Goal: Task Accomplishment & Management: Use online tool/utility

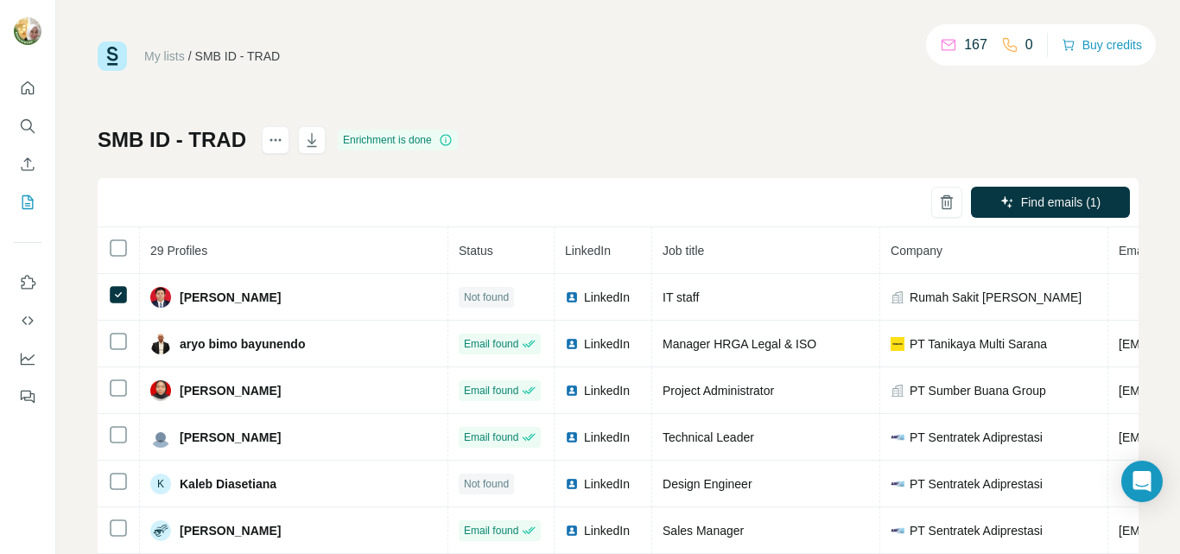
scroll to position [434, 388]
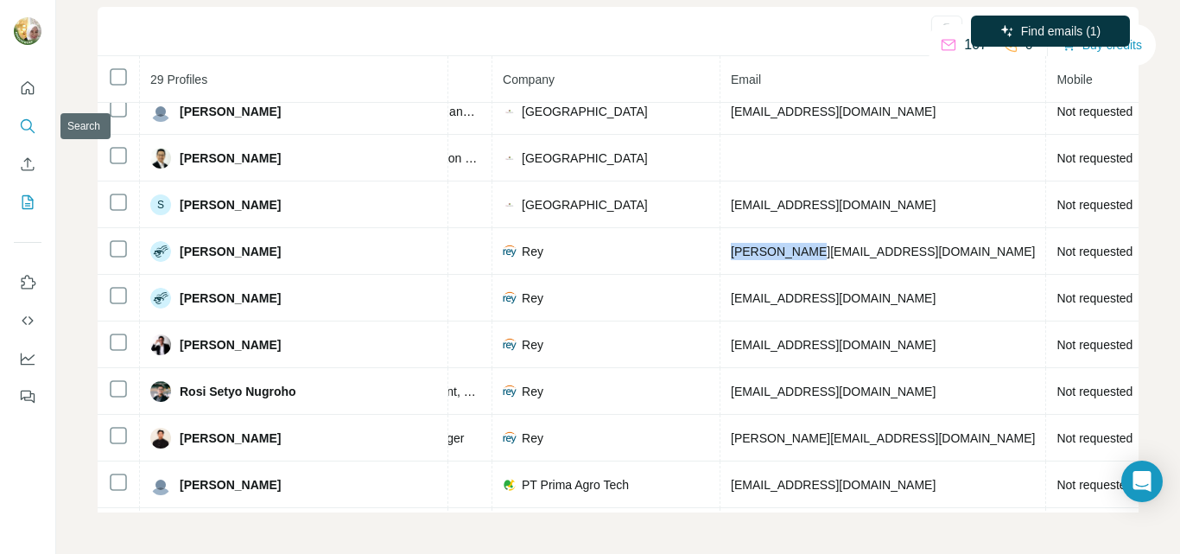
click at [28, 128] on icon "Search" at bounding box center [27, 125] width 17 height 17
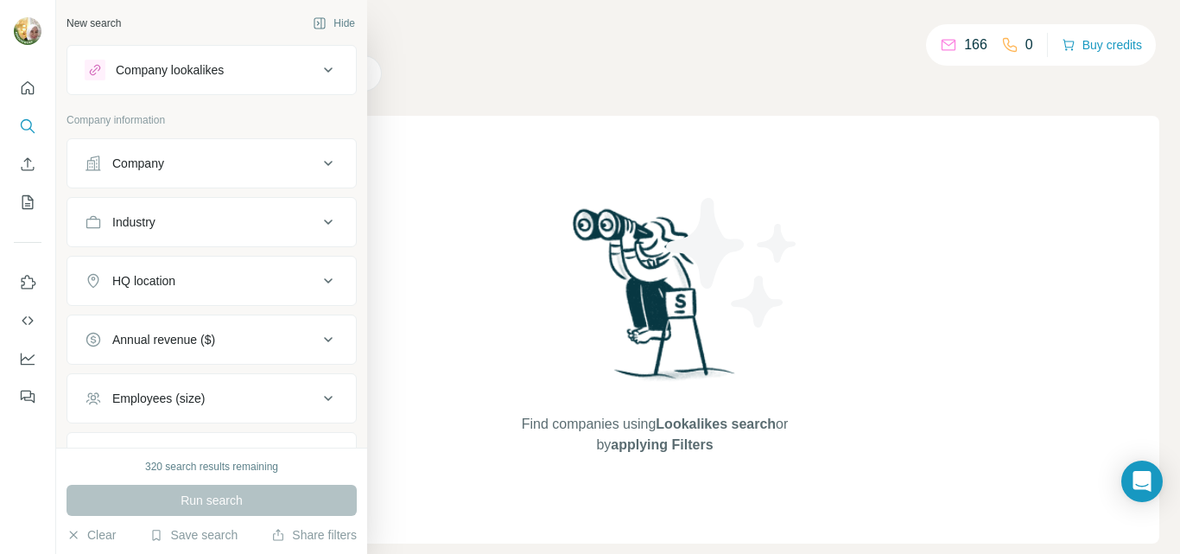
click at [150, 163] on div "Company" at bounding box center [138, 163] width 52 height 17
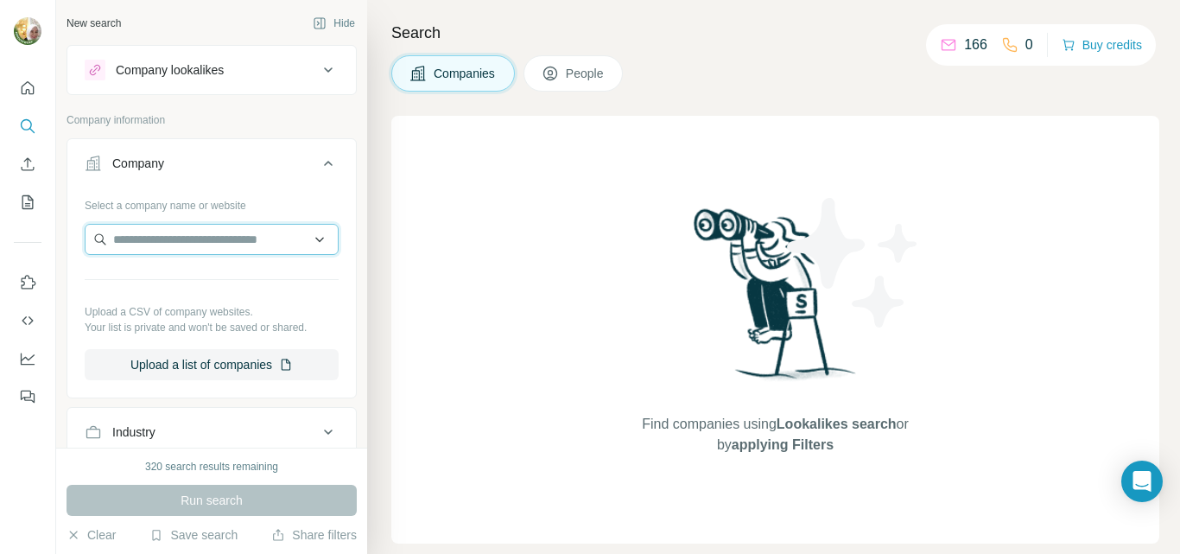
click at [178, 241] on input "text" at bounding box center [212, 239] width 254 height 31
drag, startPoint x: 244, startPoint y: 235, endPoint x: 61, endPoint y: 238, distance: 183.1
click at [61, 238] on div "**********" at bounding box center [211, 223] width 311 height 447
paste input "*********"
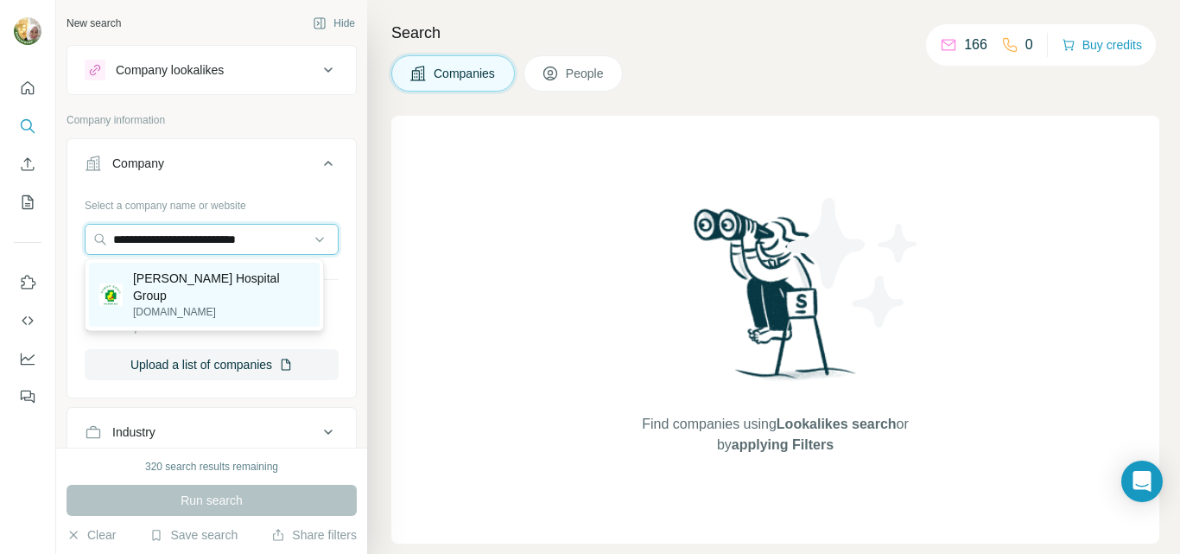
type input "**********"
click at [223, 278] on p "[PERSON_NAME] Hospital Group" at bounding box center [221, 286] width 176 height 35
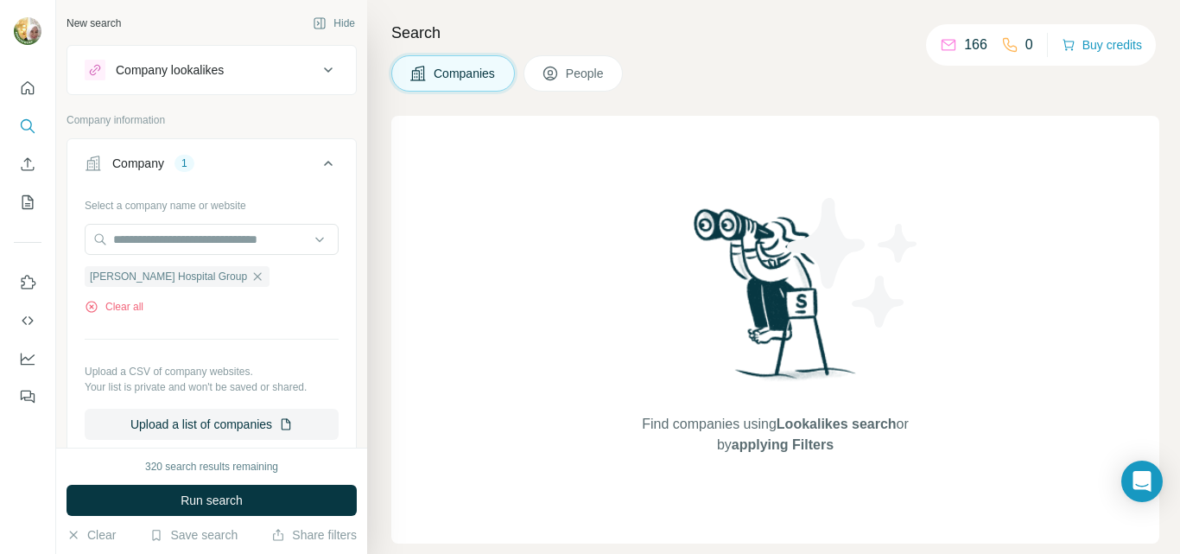
click at [187, 502] on span "Run search" at bounding box center [211, 499] width 62 height 17
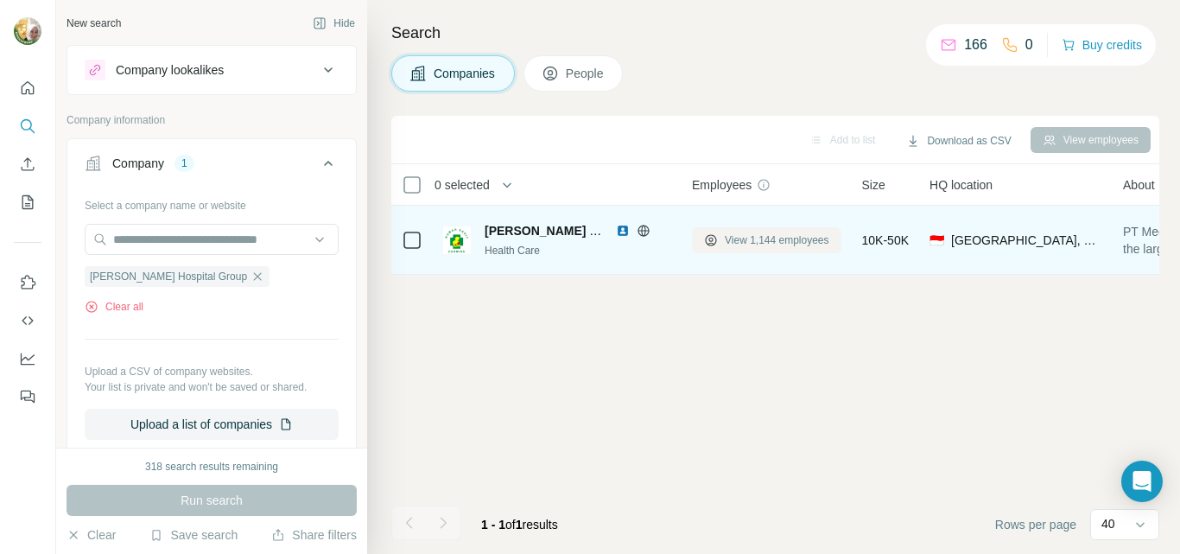
click at [756, 242] on span "View 1,144 employees" at bounding box center [777, 240] width 104 height 16
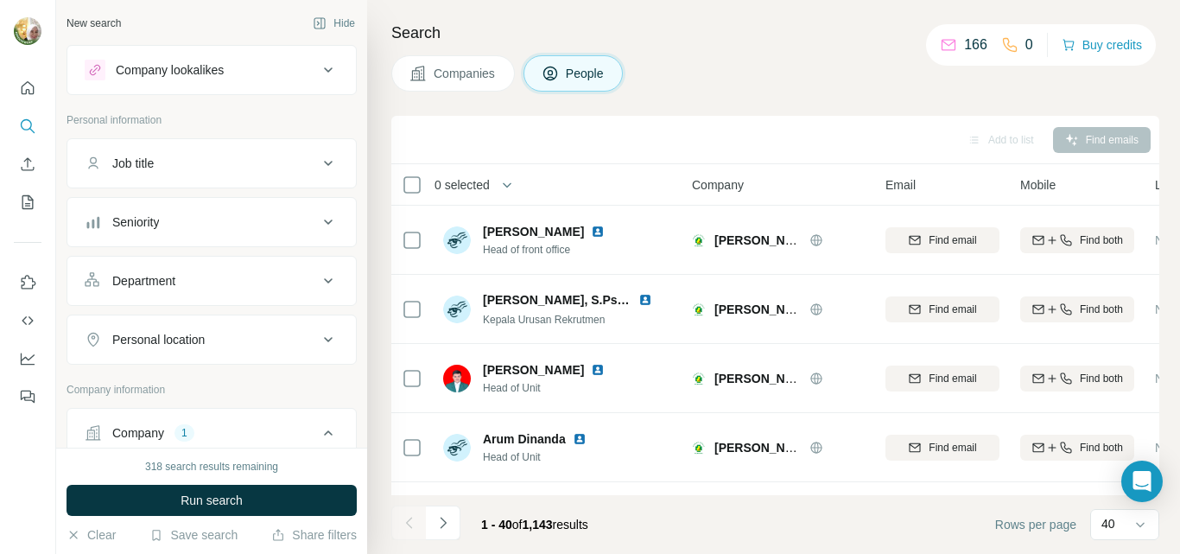
click at [152, 224] on div "Seniority" at bounding box center [135, 221] width 47 height 17
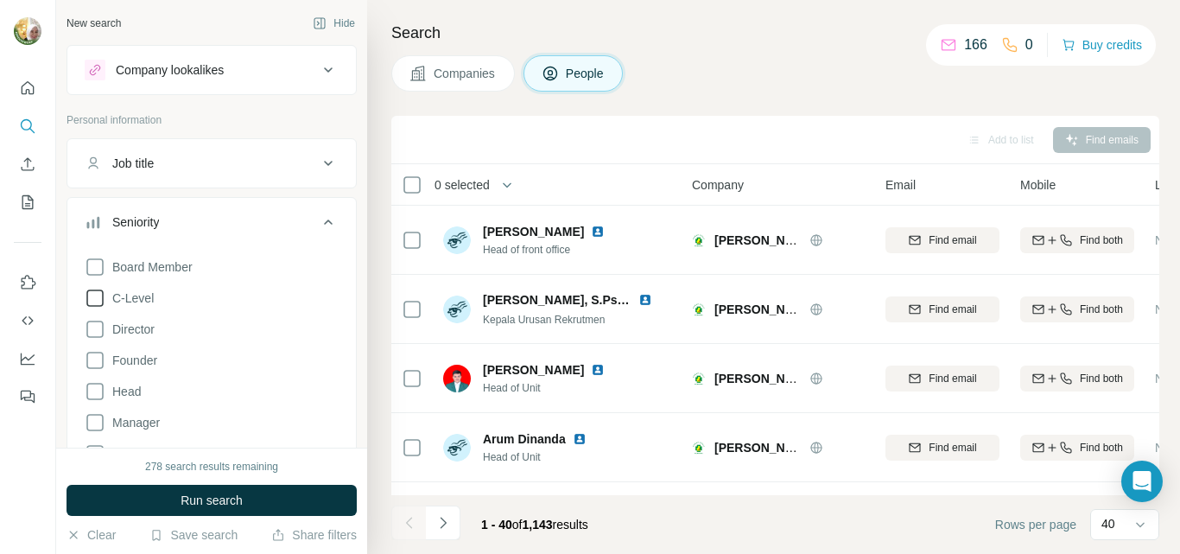
click at [147, 299] on span "C-Level" at bounding box center [129, 297] width 48 height 17
click at [139, 332] on span "Director" at bounding box center [129, 328] width 49 height 17
click at [163, 269] on span "Board Member" at bounding box center [148, 266] width 87 height 17
click at [148, 361] on span "Founder" at bounding box center [131, 359] width 52 height 17
click at [98, 266] on icon at bounding box center [94, 266] width 17 height 17
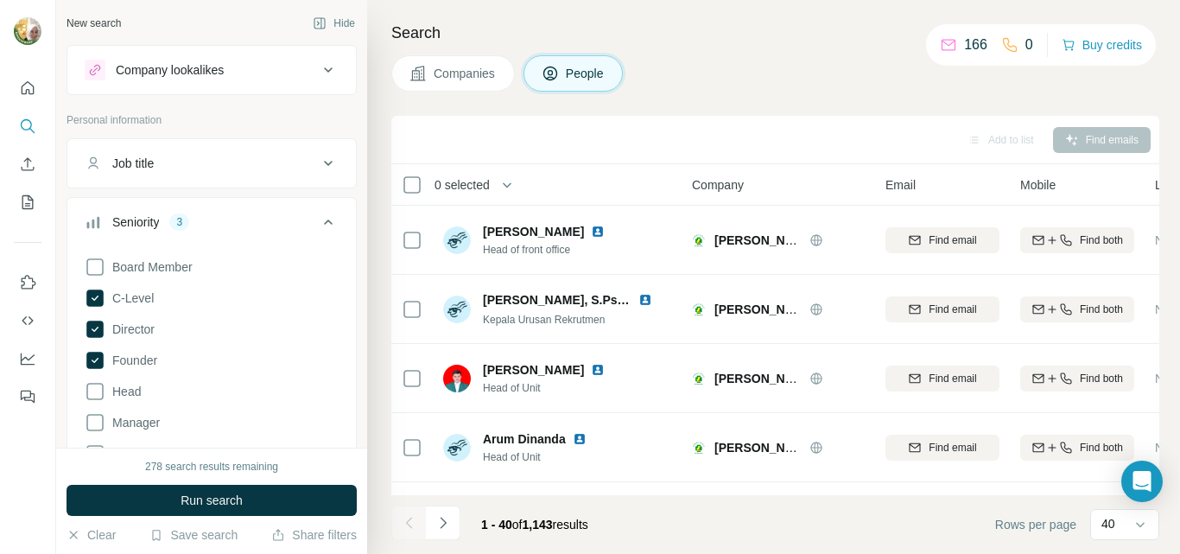
scroll to position [86, 0]
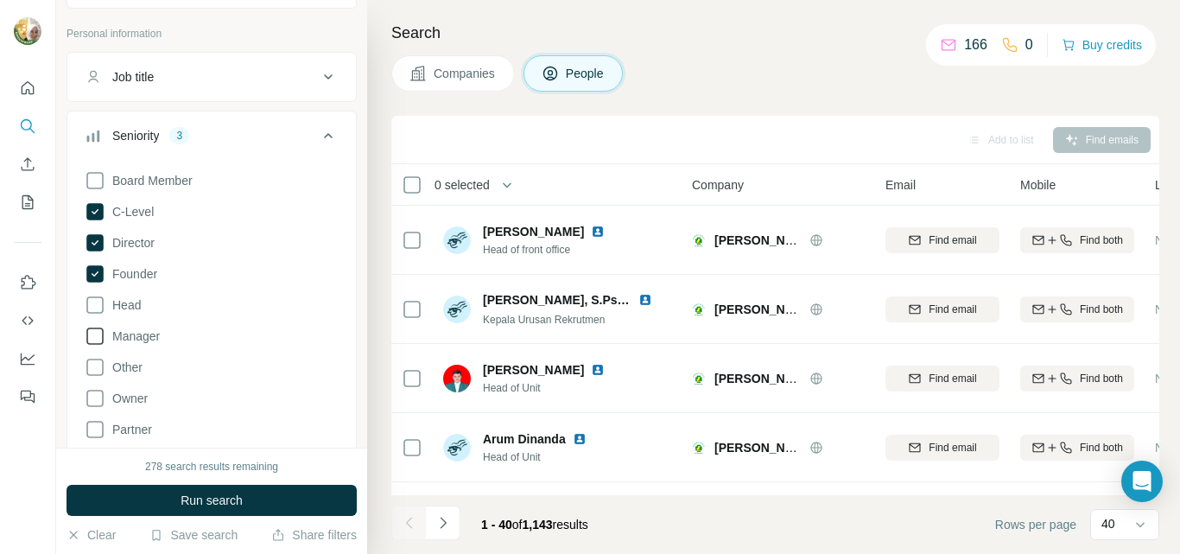
click at [137, 302] on span "Head" at bounding box center [122, 304] width 35 height 17
drag, startPoint x: 136, startPoint y: 334, endPoint x: 173, endPoint y: 416, distance: 89.7
click at [135, 334] on span "Manager" at bounding box center [132, 335] width 54 height 17
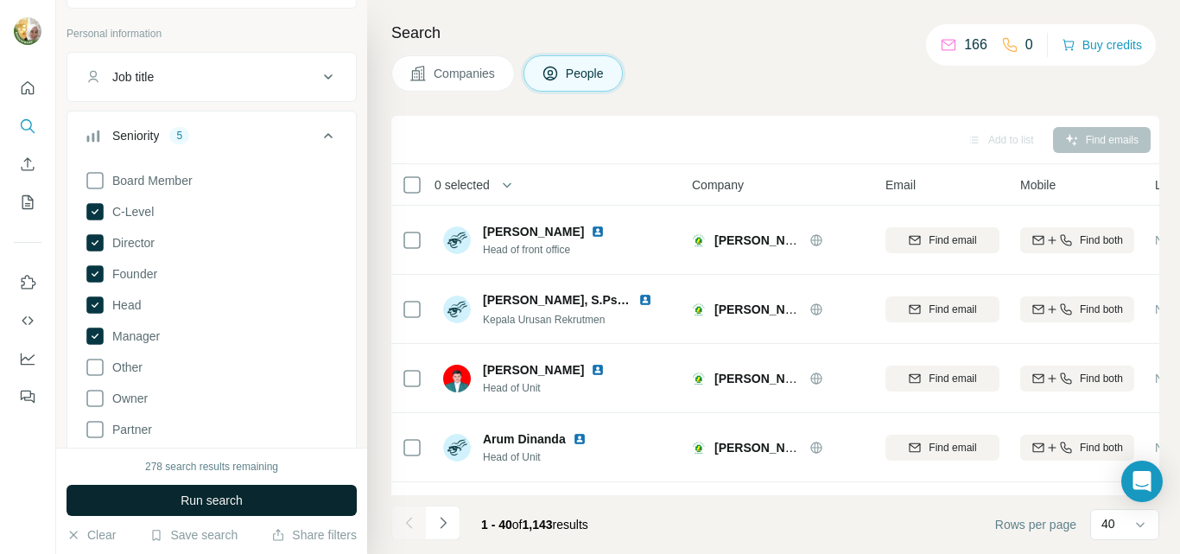
click at [201, 506] on span "Run search" at bounding box center [211, 499] width 62 height 17
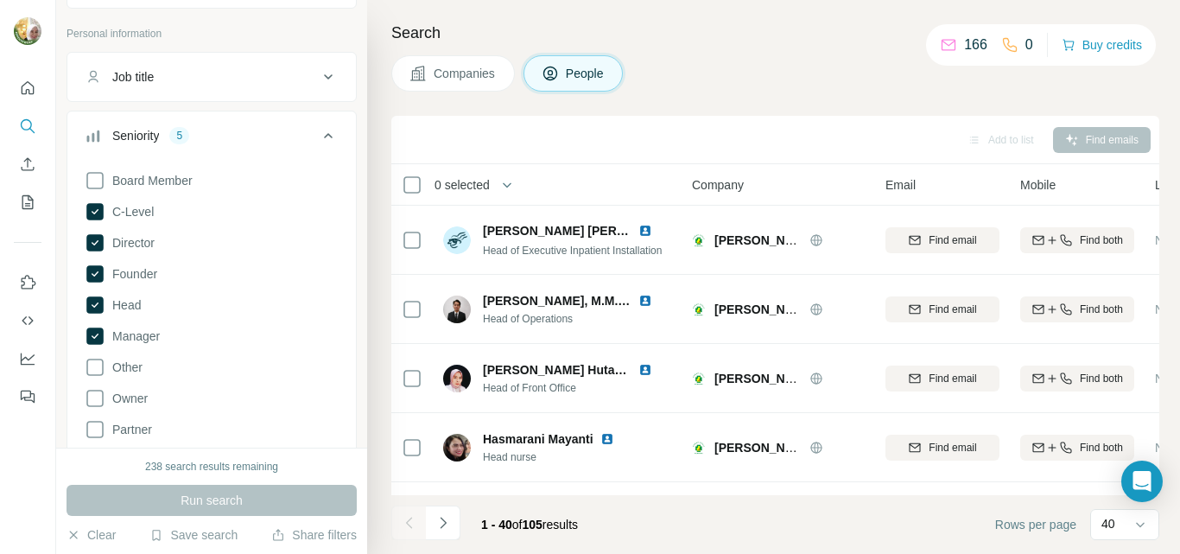
scroll to position [2484, 0]
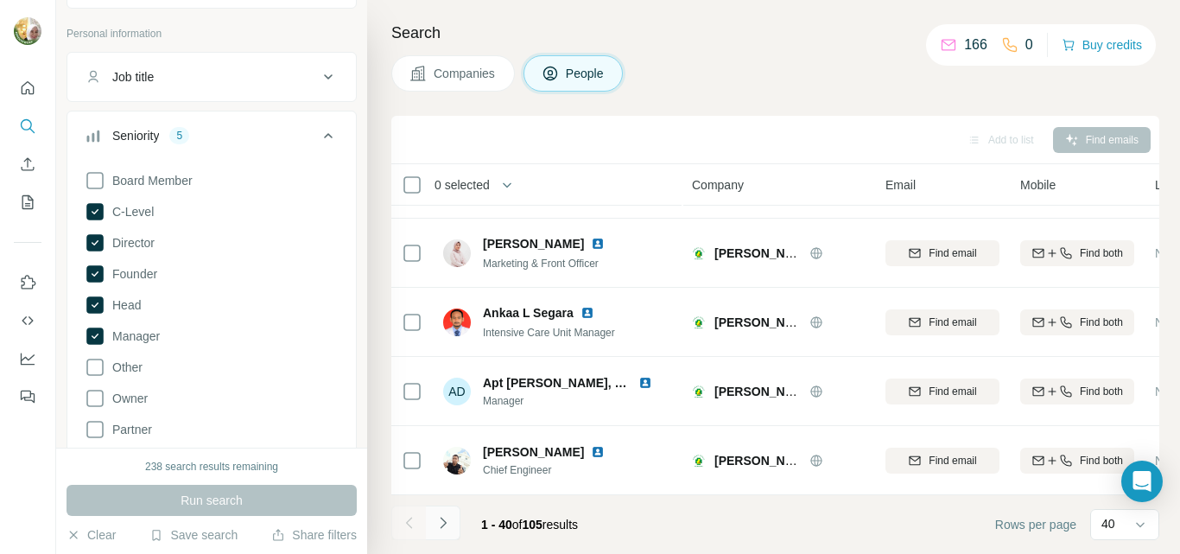
click at [438, 522] on icon "Navigate to next page" at bounding box center [442, 522] width 17 height 17
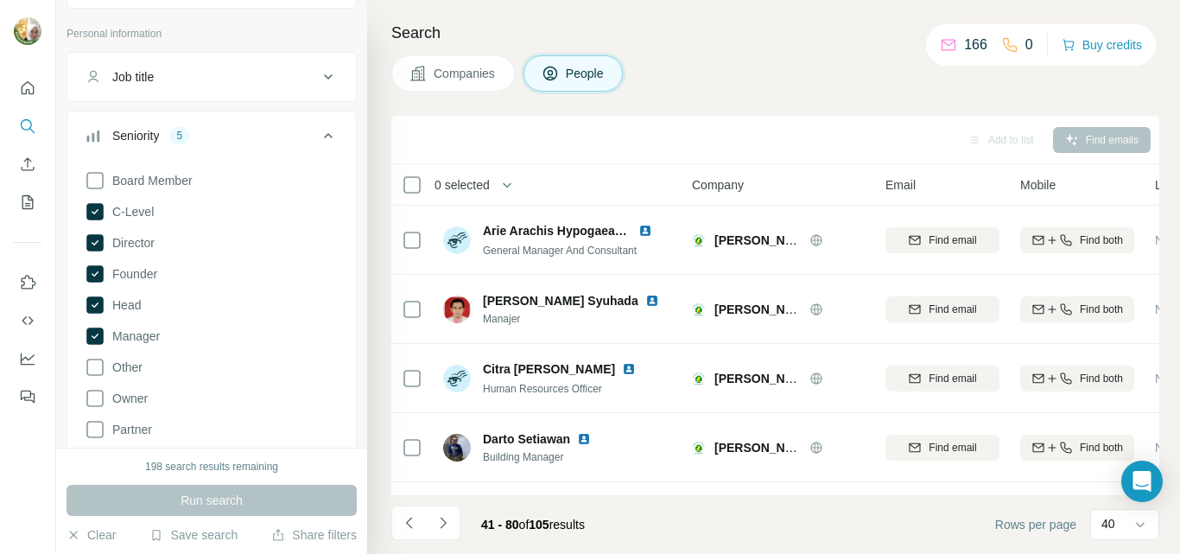
scroll to position [86, 0]
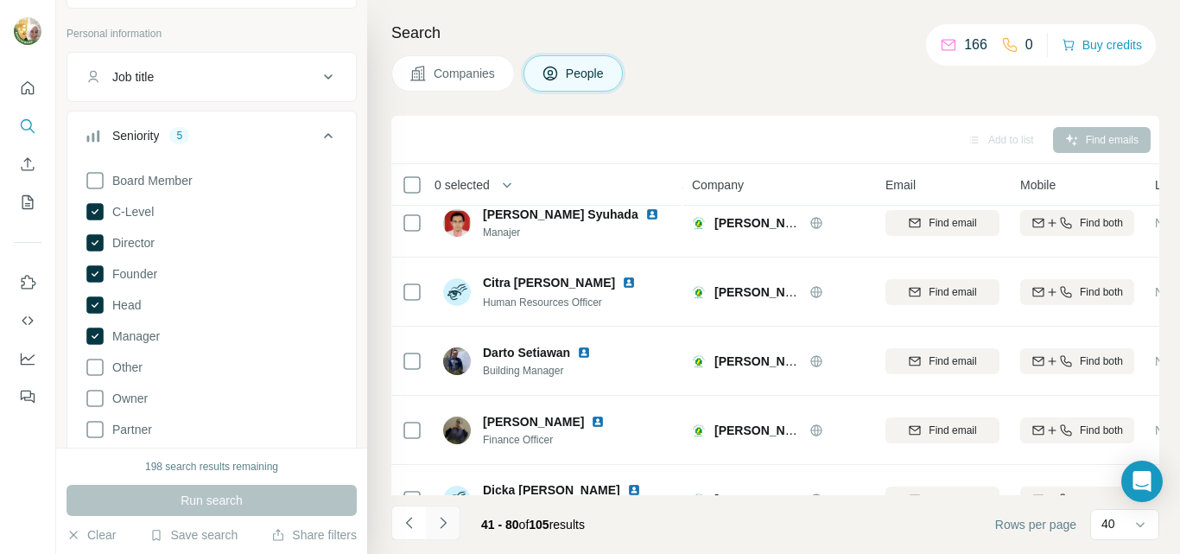
click at [446, 522] on icon "Navigate to next page" at bounding box center [442, 522] width 17 height 17
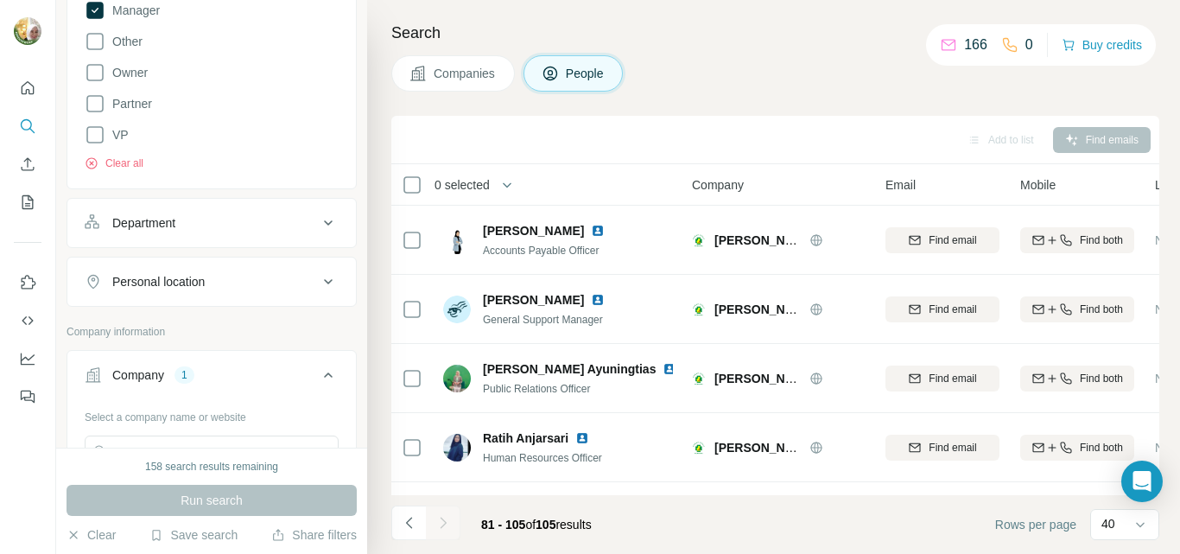
scroll to position [432, 0]
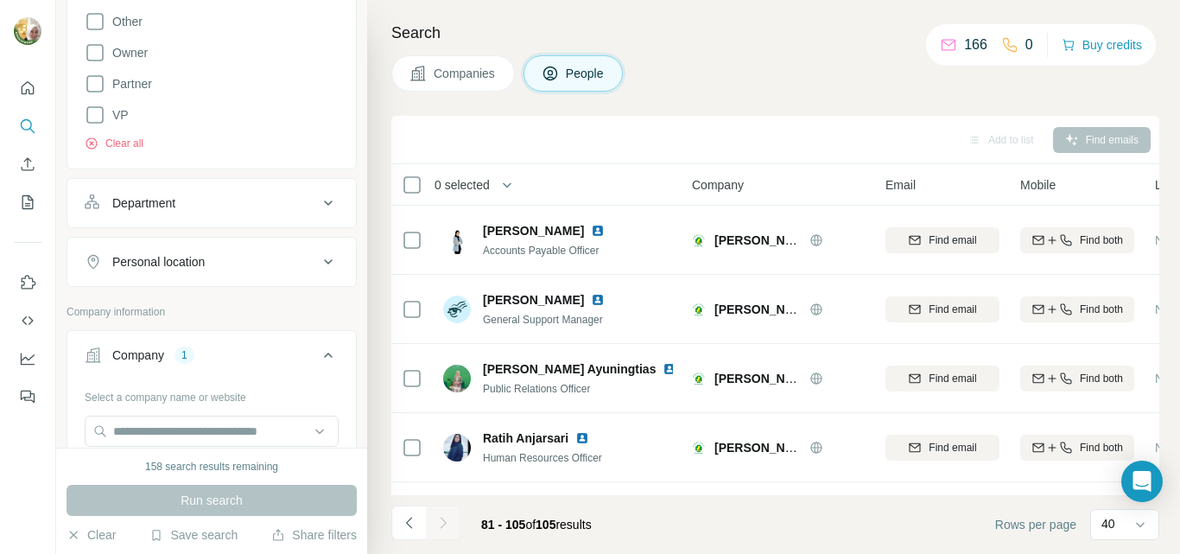
click at [318, 201] on icon at bounding box center [328, 203] width 21 height 21
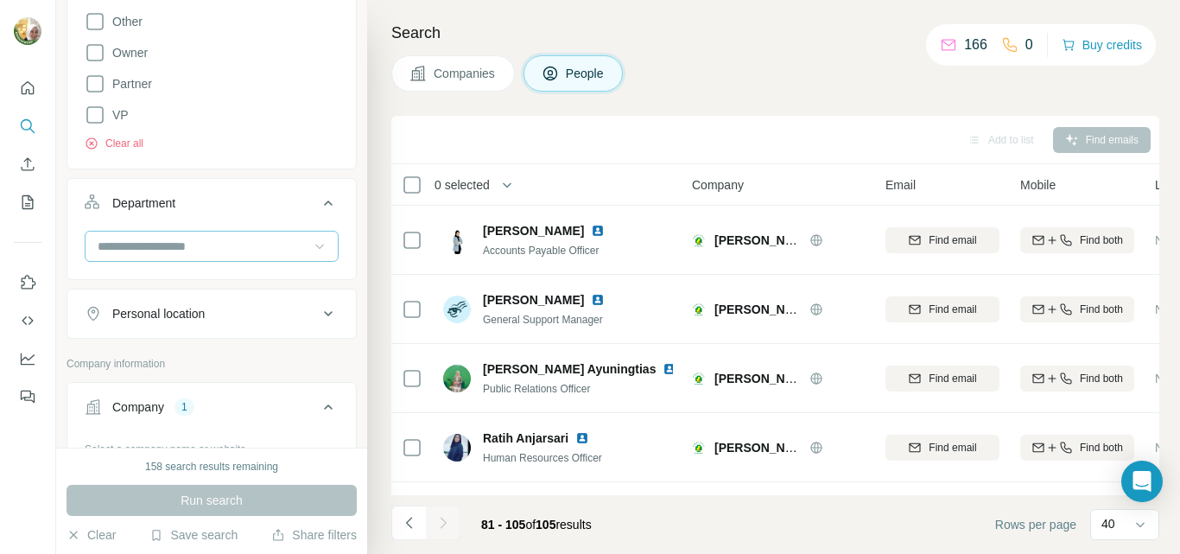
click at [311, 244] on icon at bounding box center [319, 245] width 17 height 17
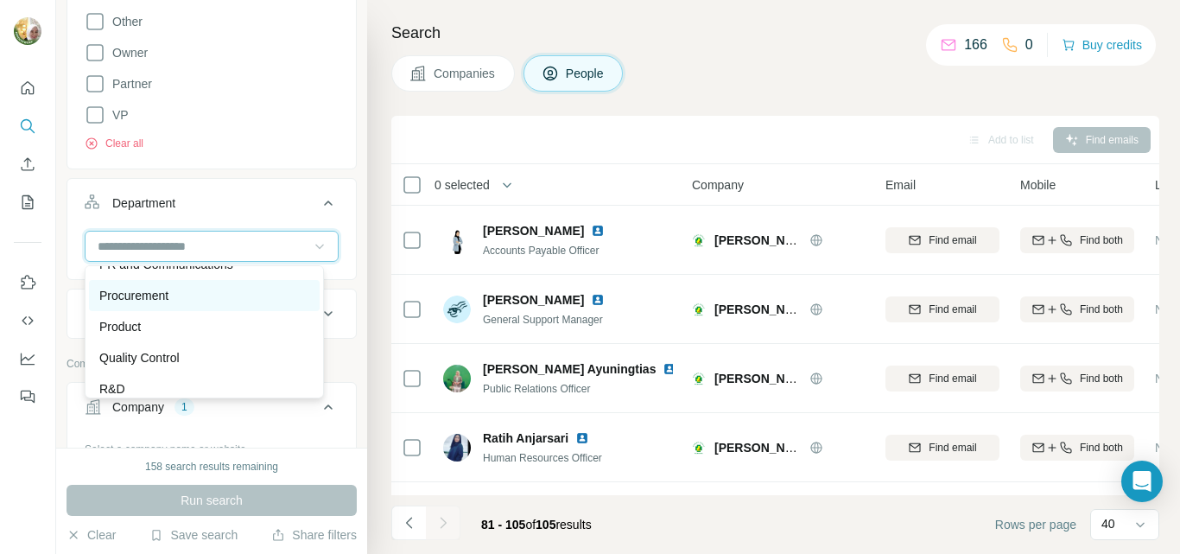
scroll to position [345, 0]
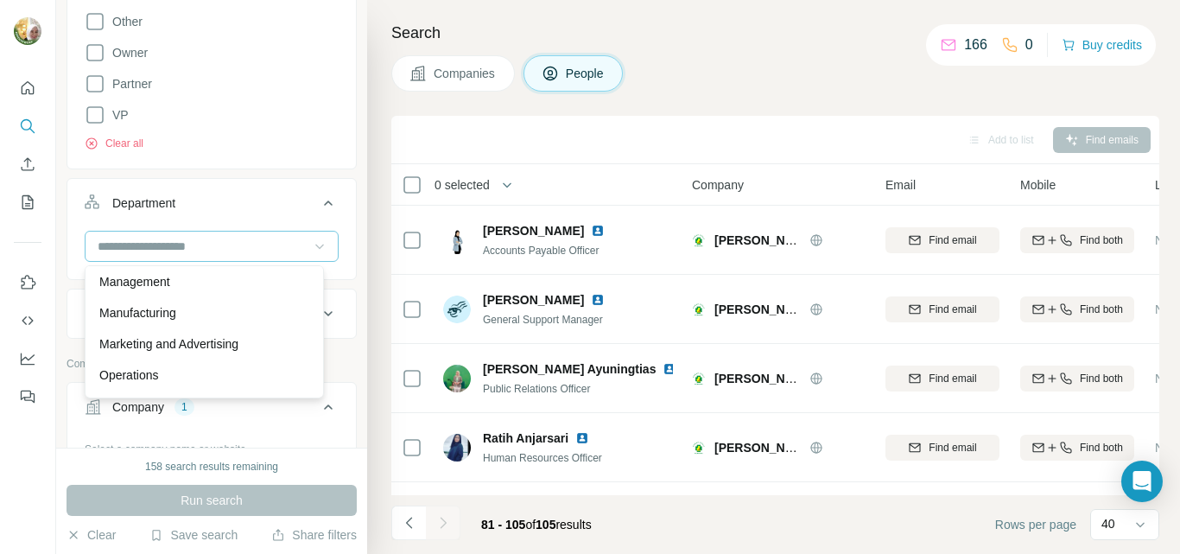
drag, startPoint x: 248, startPoint y: 374, endPoint x: 260, endPoint y: 353, distance: 24.0
click at [247, 374] on div "Operations" at bounding box center [204, 374] width 210 height 17
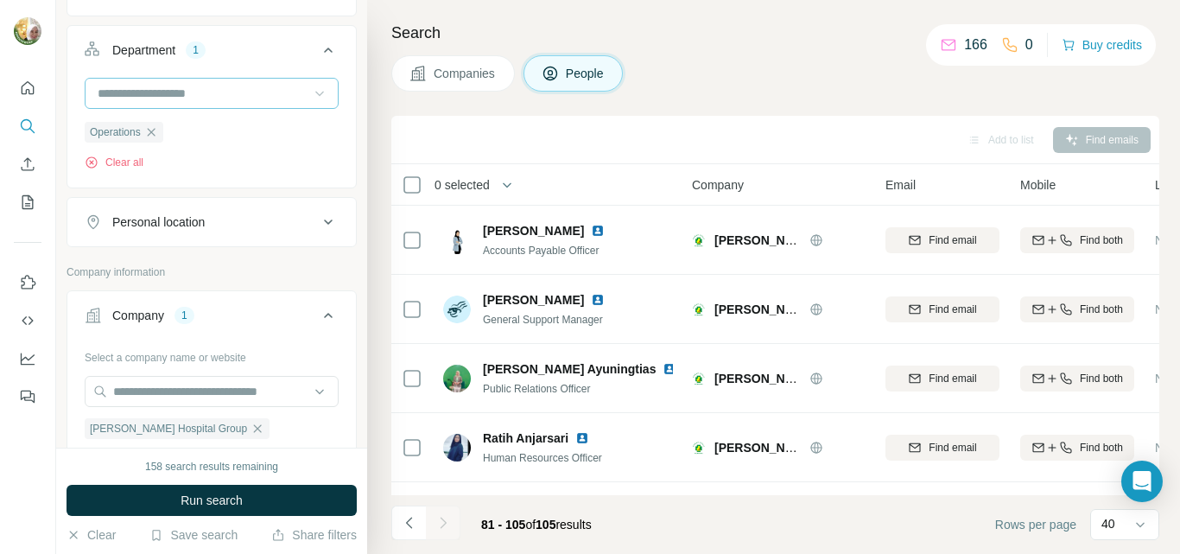
scroll to position [605, 0]
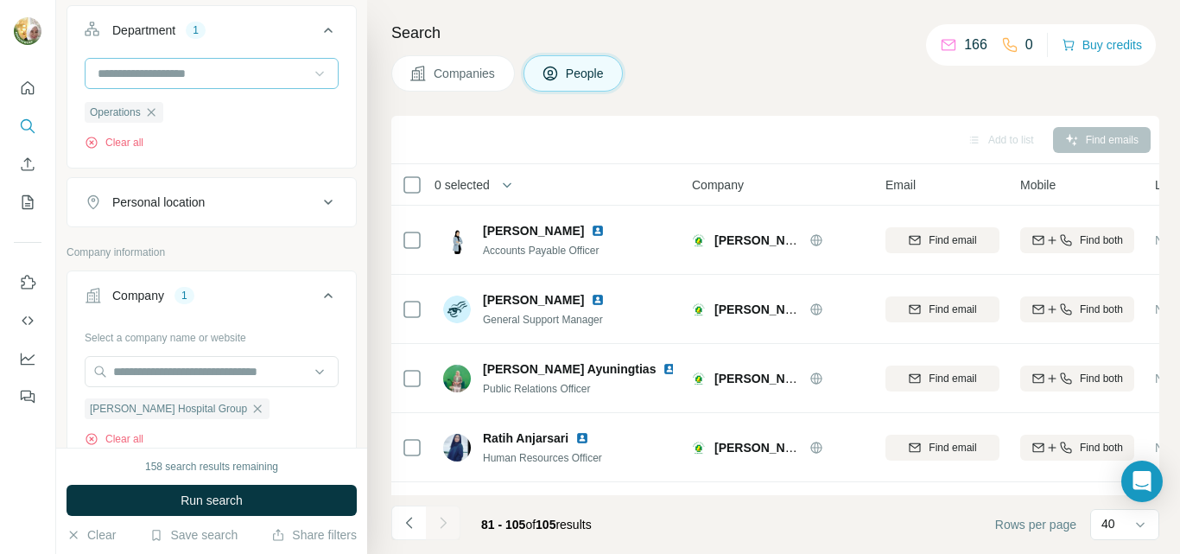
click at [315, 73] on icon at bounding box center [319, 74] width 9 height 5
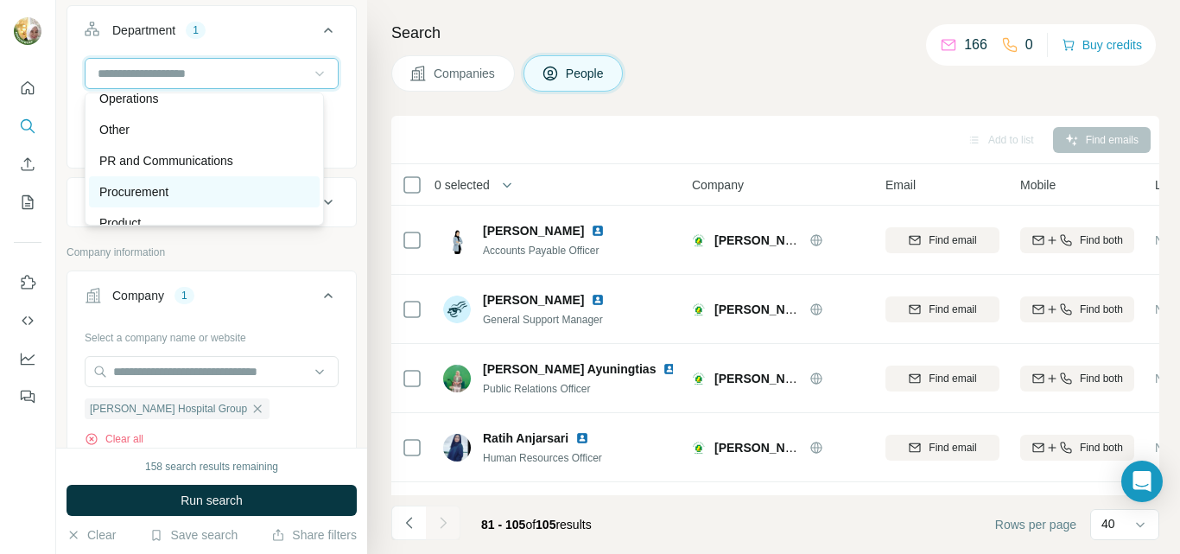
scroll to position [363, 0]
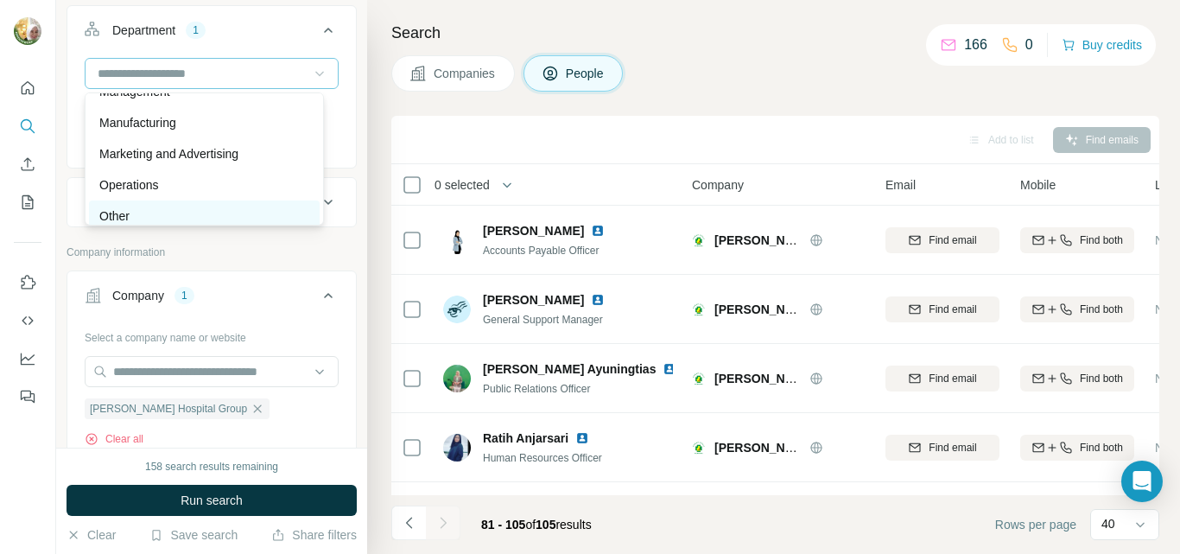
click at [220, 210] on div "Other" at bounding box center [204, 215] width 210 height 17
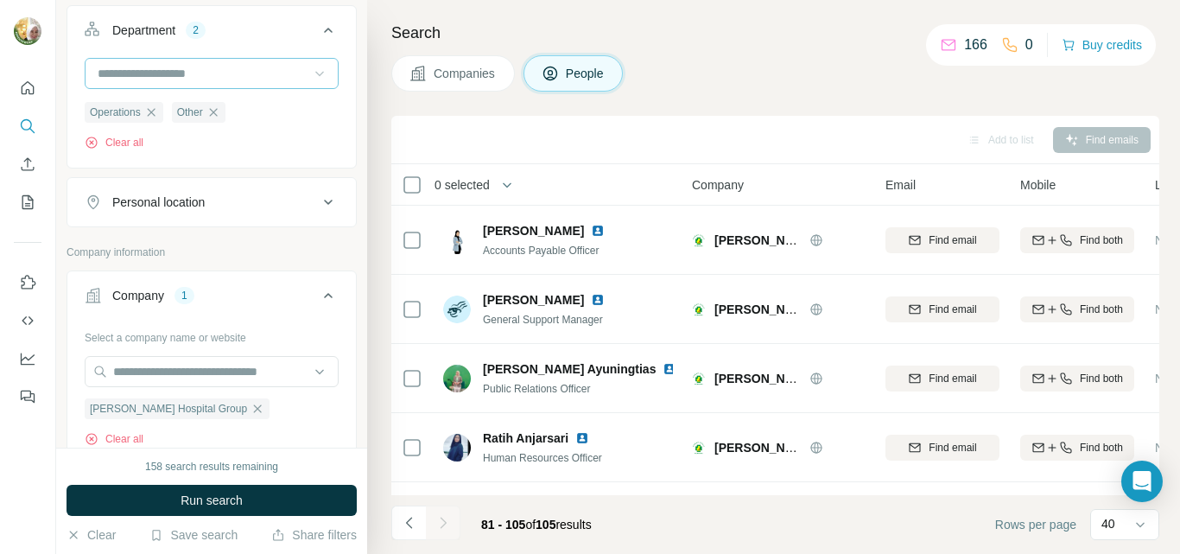
click at [315, 75] on icon at bounding box center [319, 74] width 9 height 5
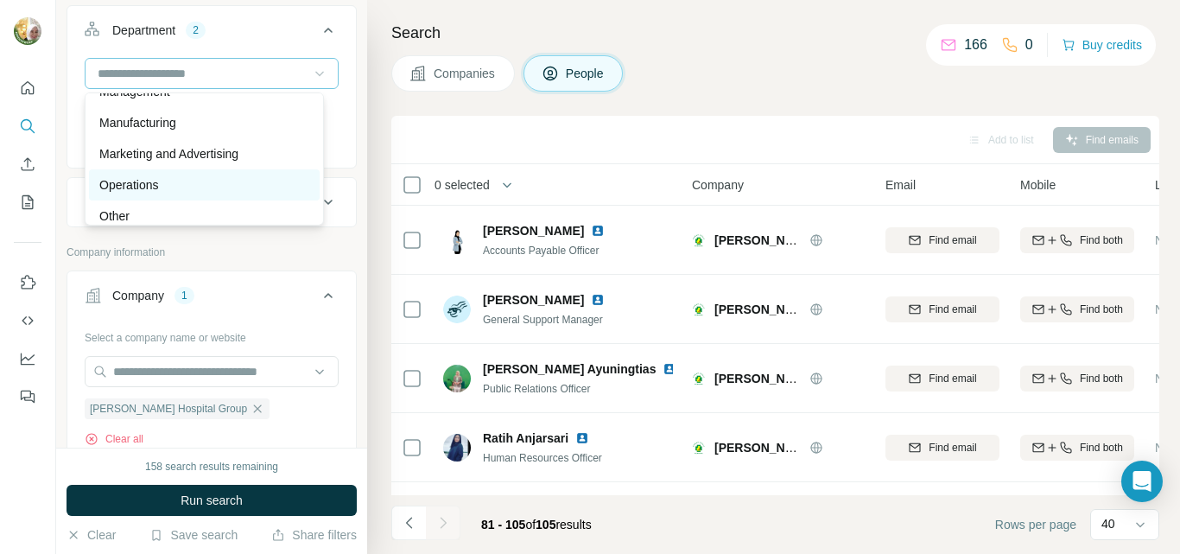
click at [234, 182] on div "Operations" at bounding box center [204, 184] width 210 height 17
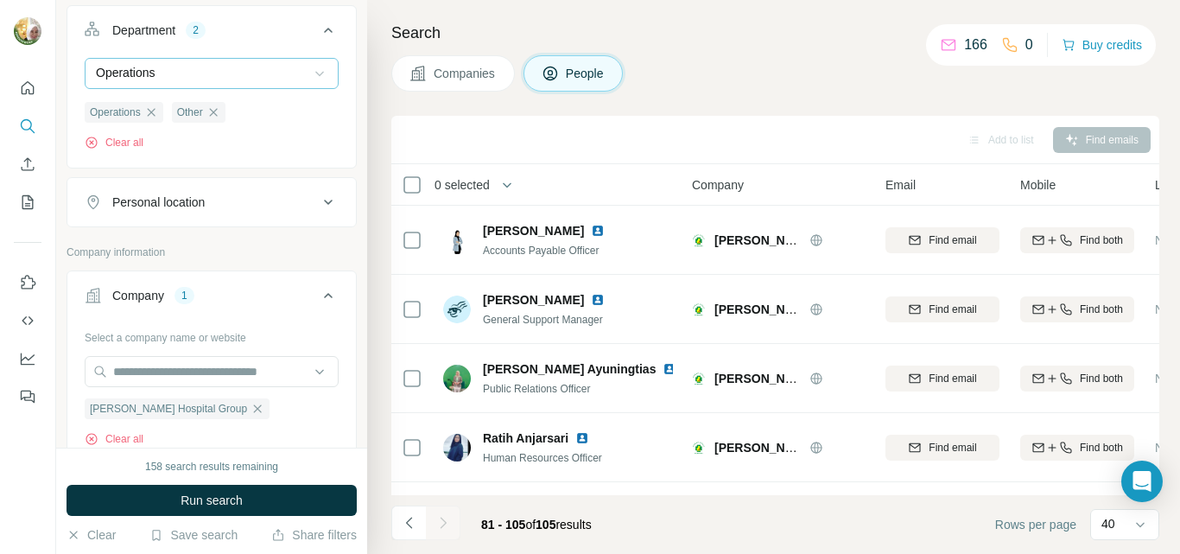
click at [311, 66] on icon at bounding box center [319, 73] width 17 height 17
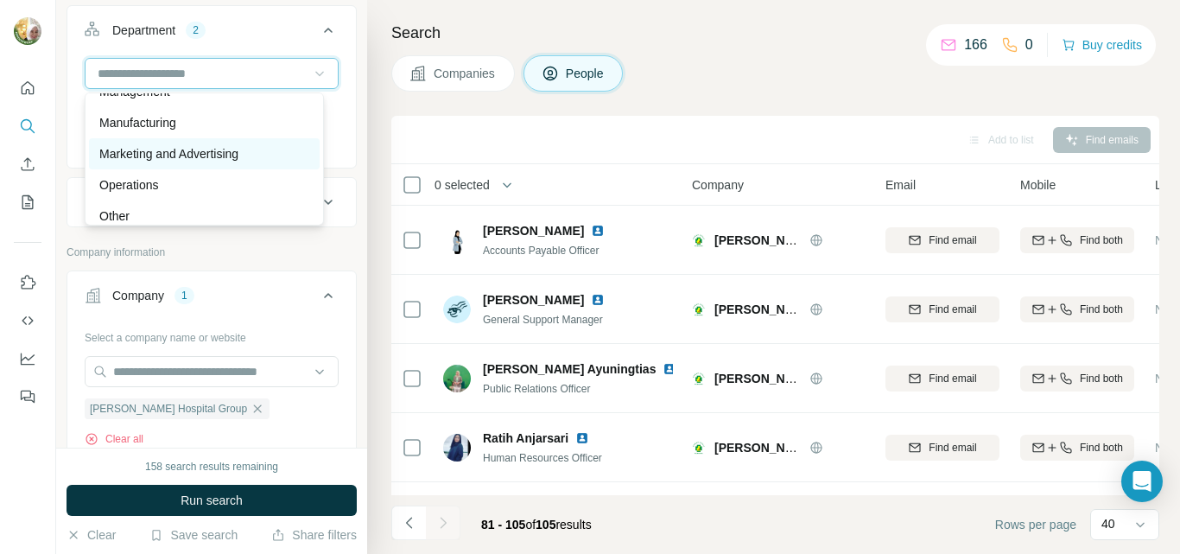
scroll to position [190, 0]
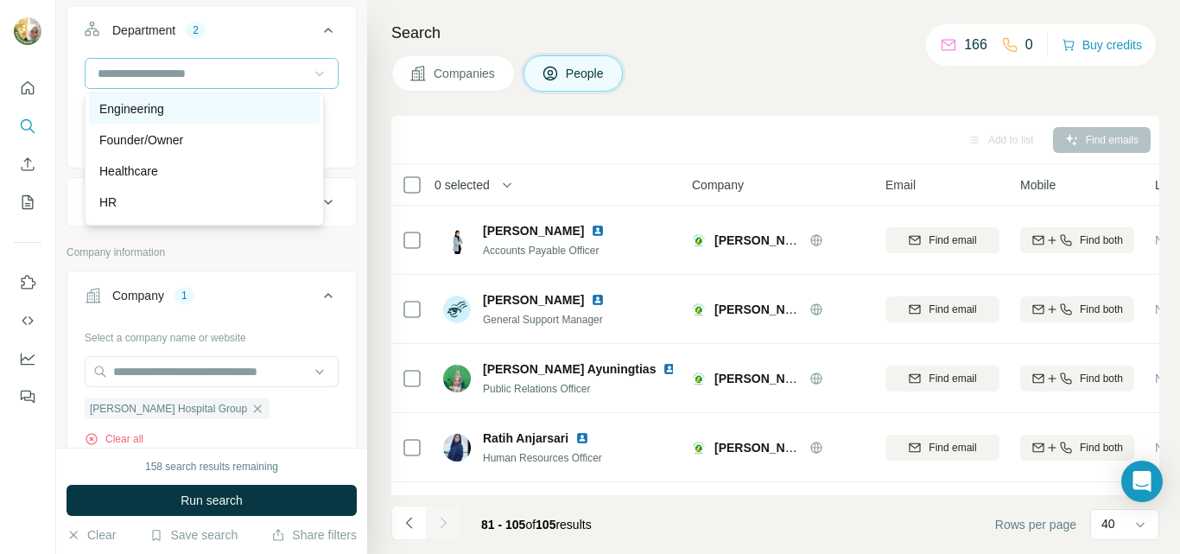
click at [262, 113] on div "Engineering" at bounding box center [204, 108] width 210 height 17
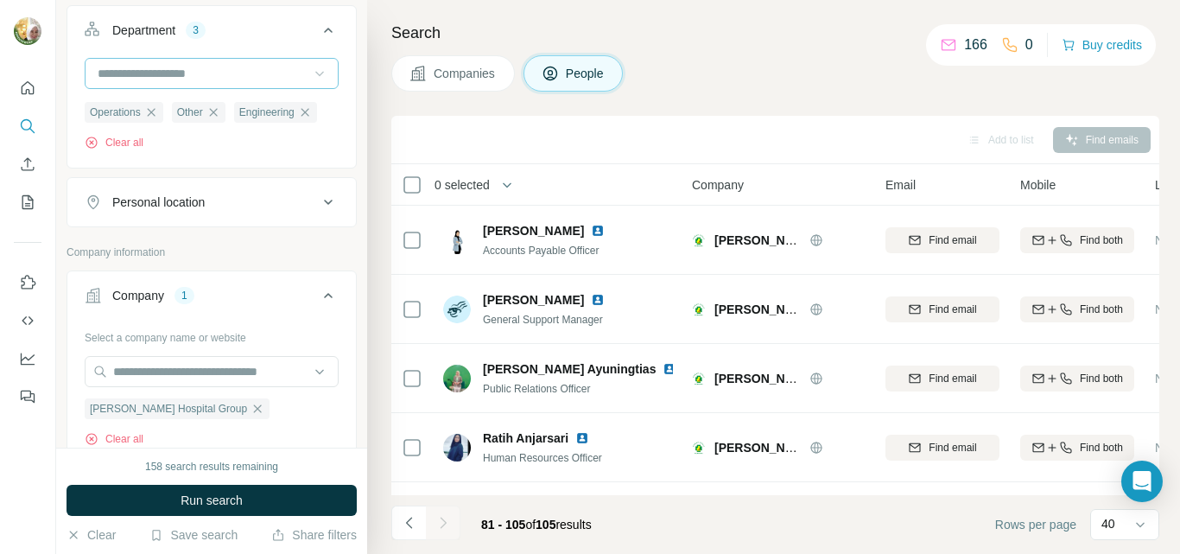
click at [311, 67] on icon at bounding box center [319, 73] width 17 height 17
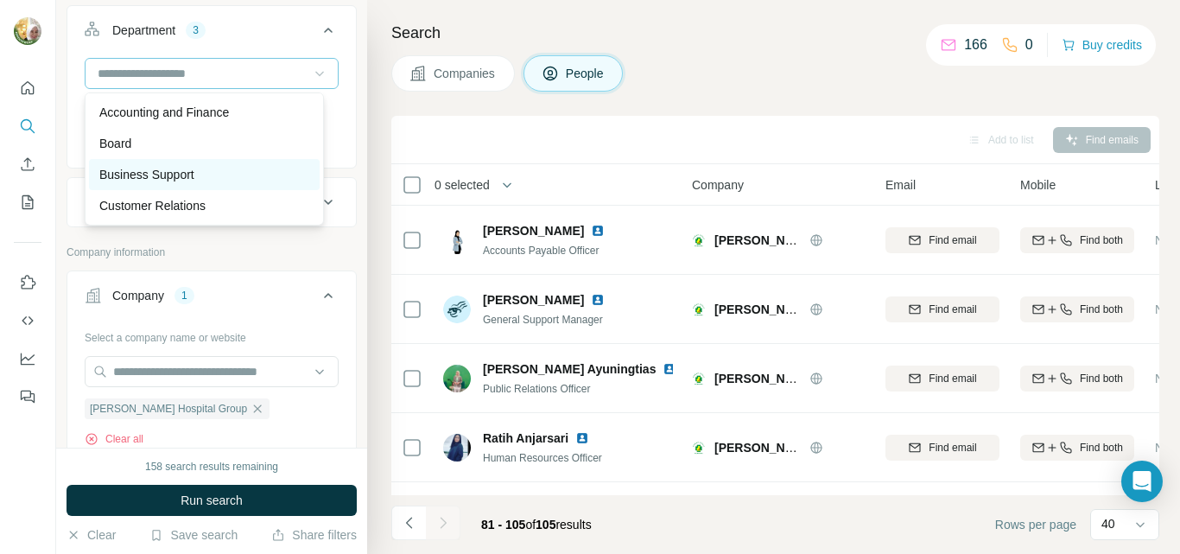
click at [250, 180] on div "Business Support" at bounding box center [204, 174] width 210 height 17
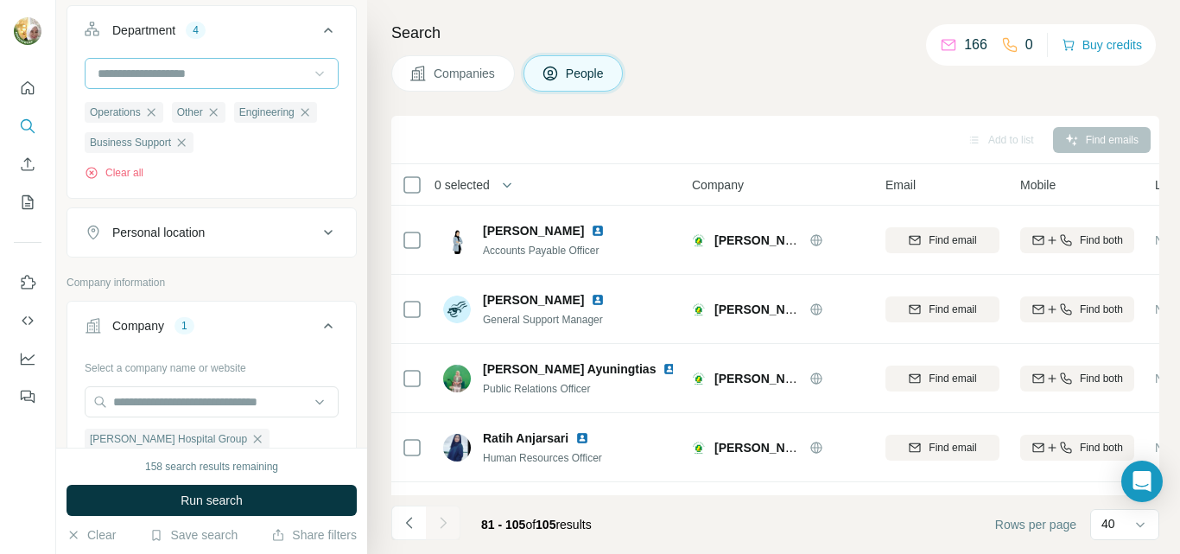
click at [311, 73] on icon at bounding box center [319, 73] width 17 height 17
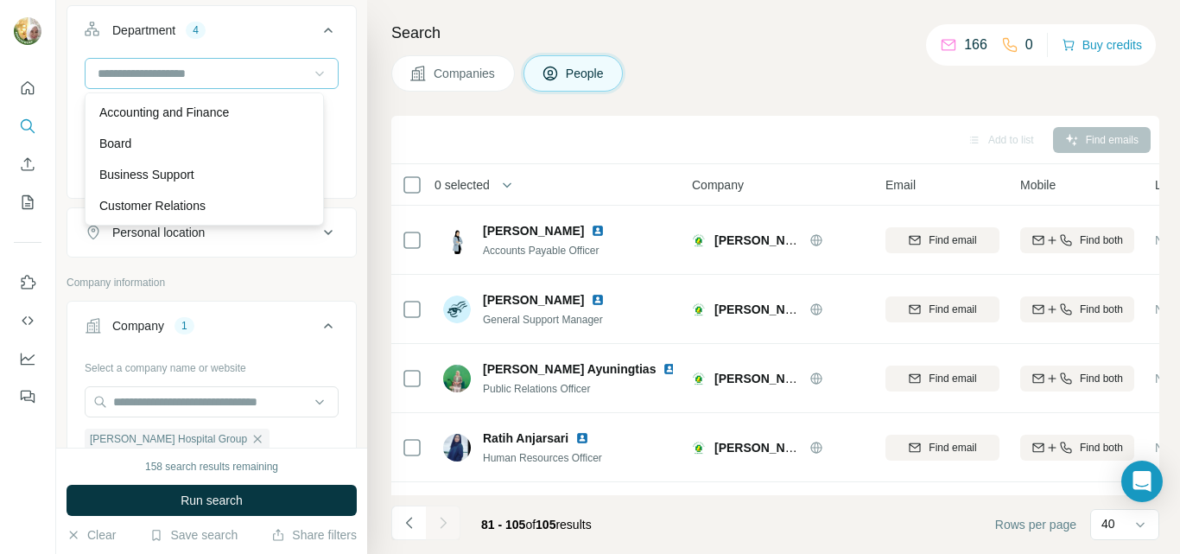
click at [253, 140] on div "Board" at bounding box center [204, 143] width 210 height 17
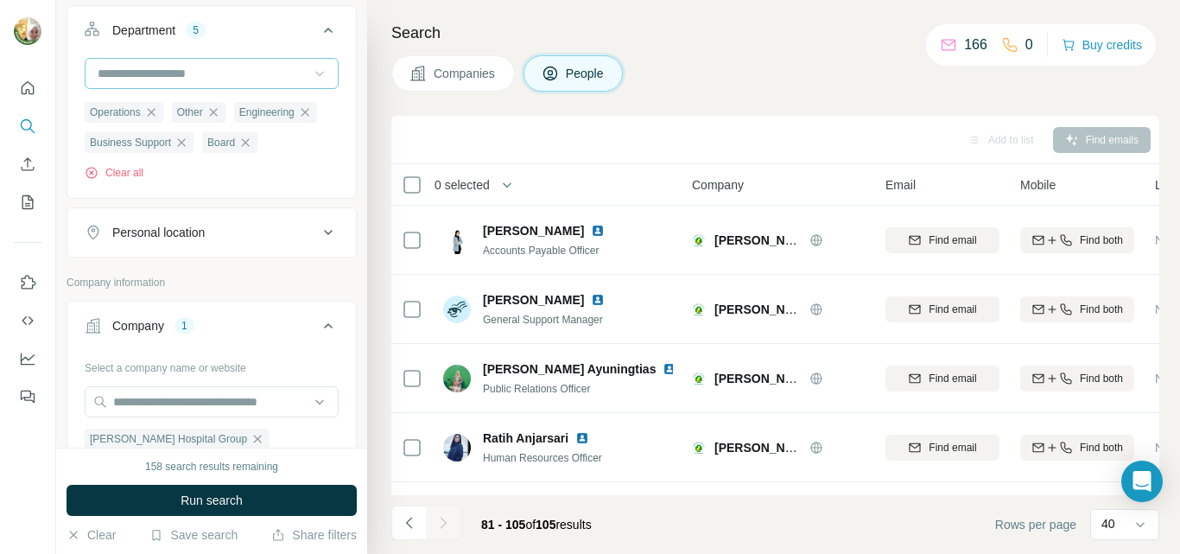
click at [311, 72] on icon at bounding box center [319, 73] width 17 height 17
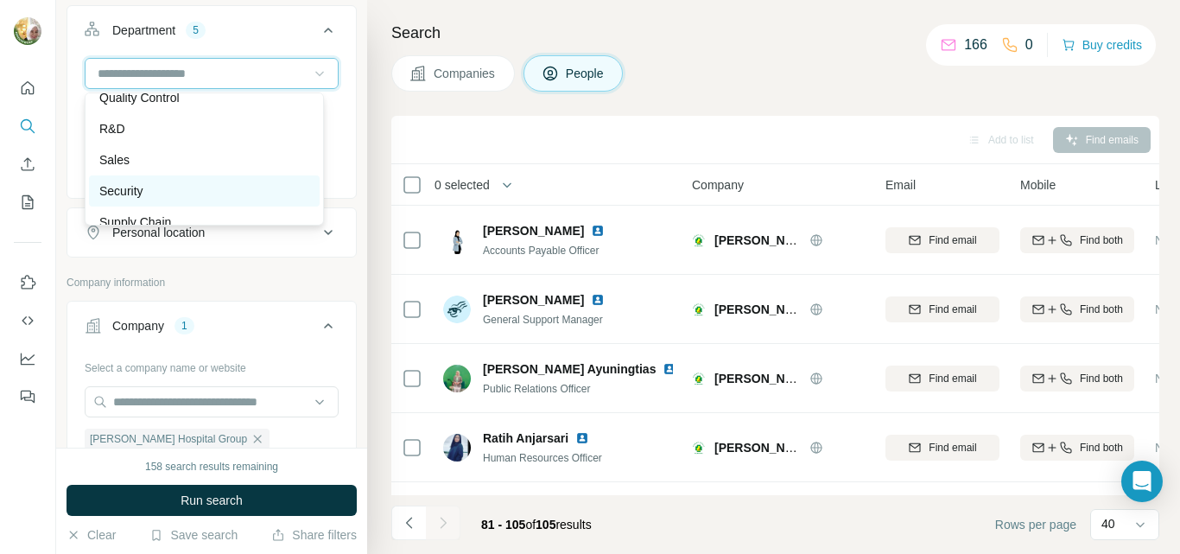
scroll to position [622, 0]
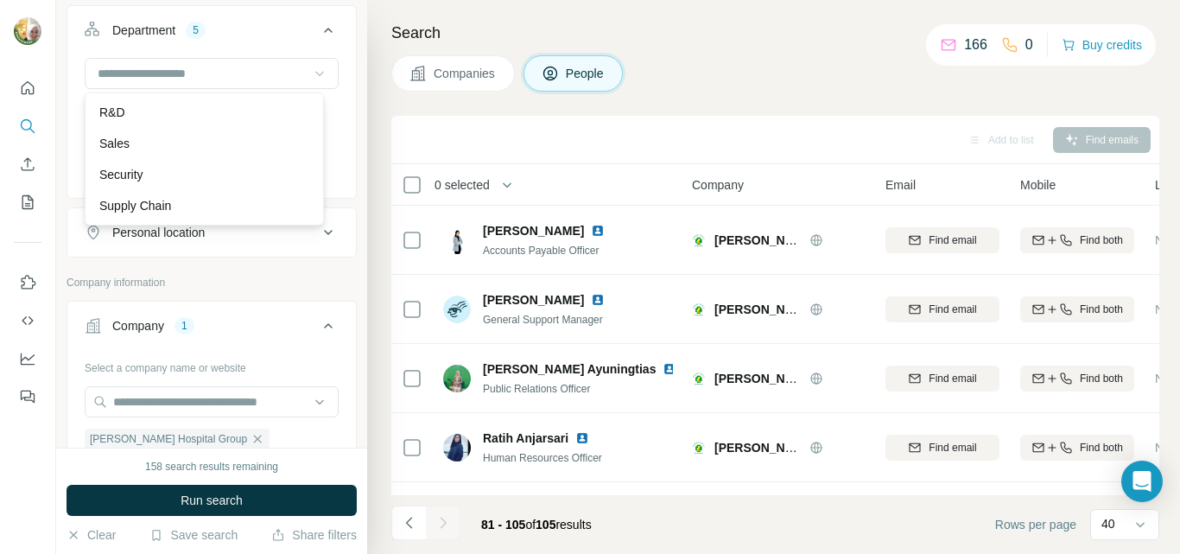
click at [244, 505] on button "Run search" at bounding box center [211, 499] width 290 height 31
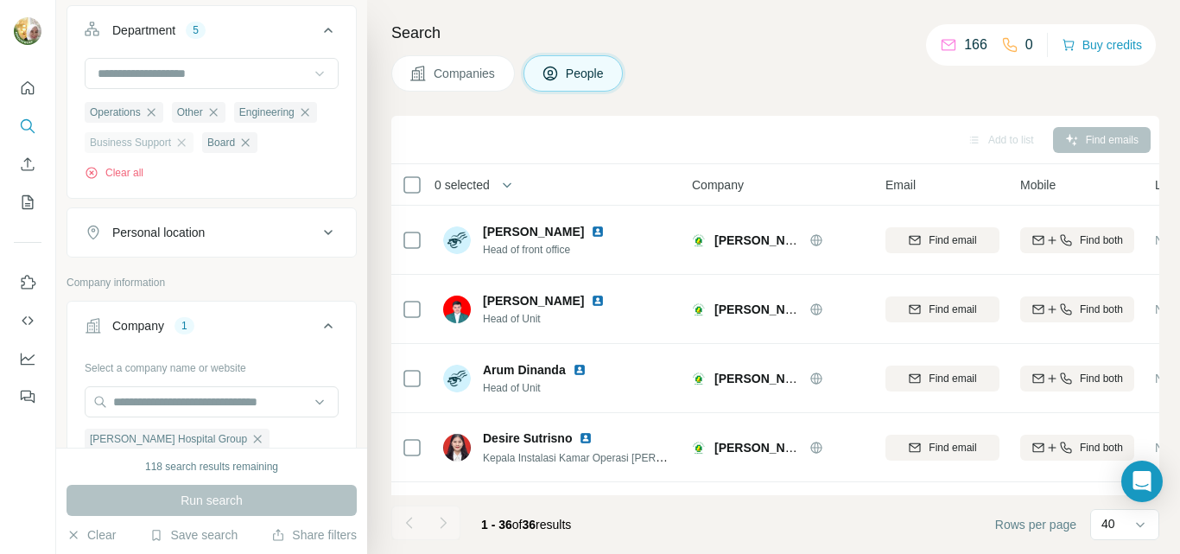
scroll to position [518, 0]
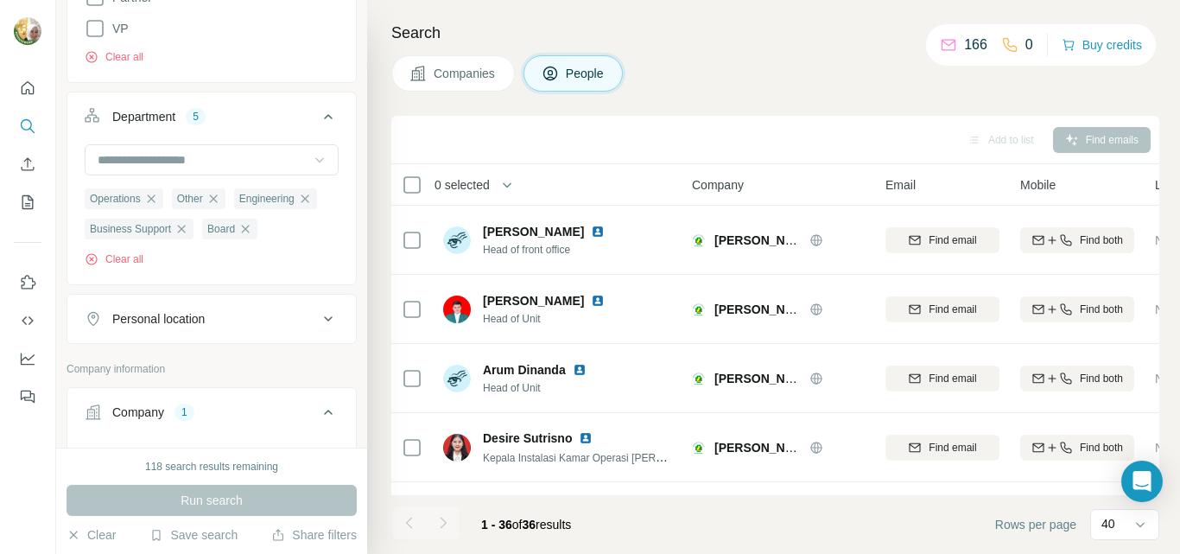
click at [311, 156] on icon at bounding box center [319, 159] width 17 height 17
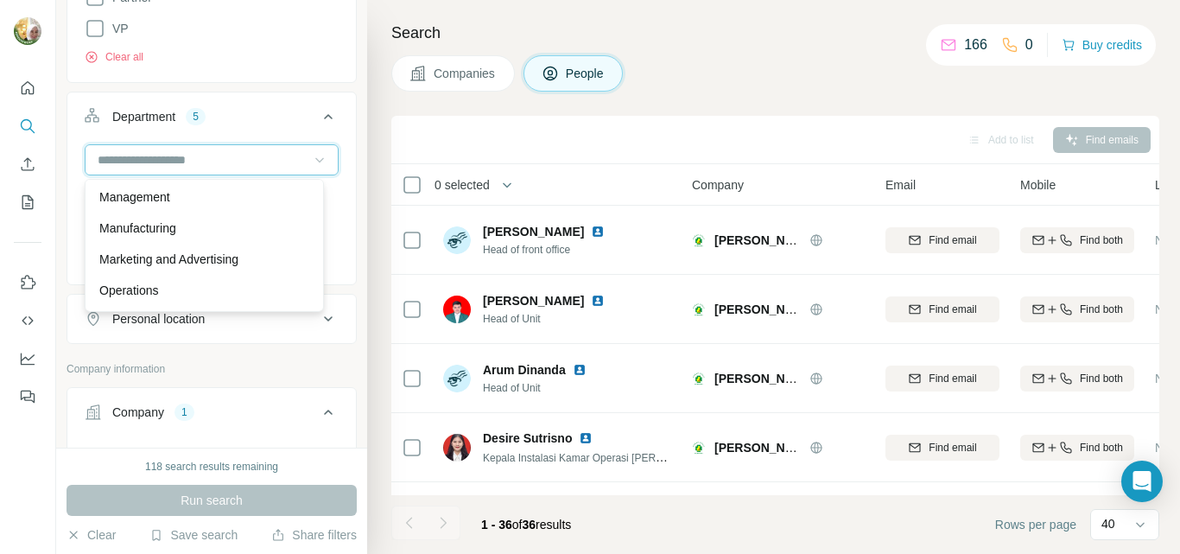
scroll to position [0, 0]
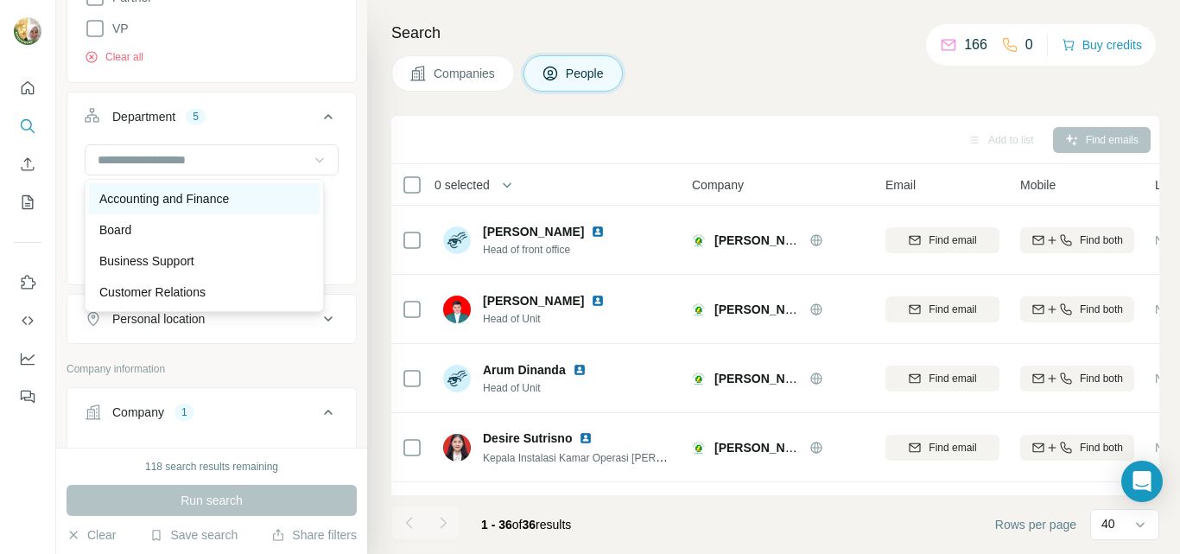
click at [256, 204] on div "Accounting and Finance" at bounding box center [204, 198] width 210 height 17
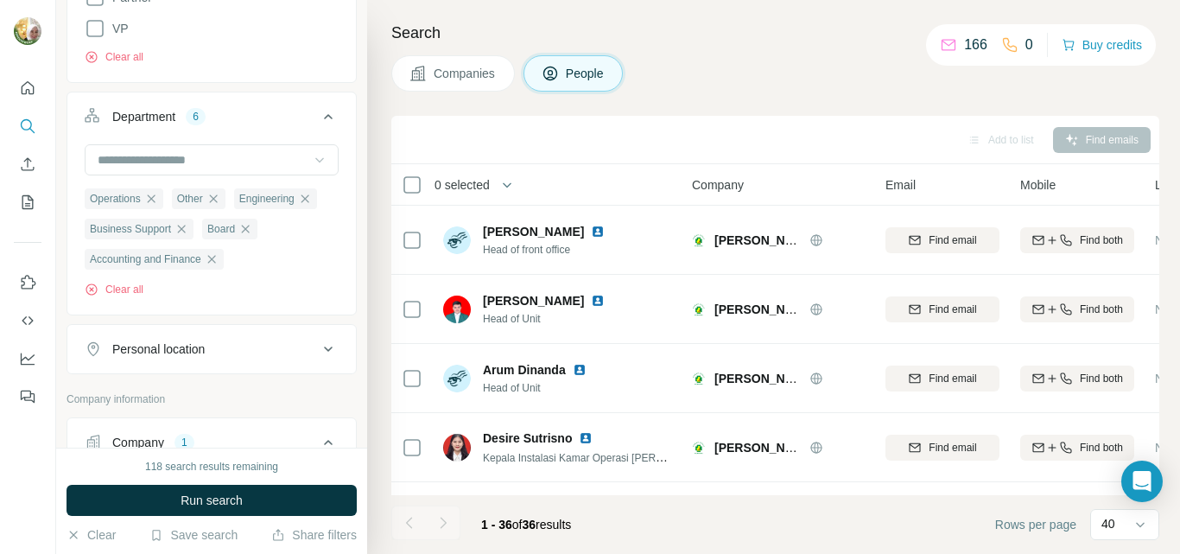
click at [311, 157] on icon at bounding box center [319, 159] width 17 height 17
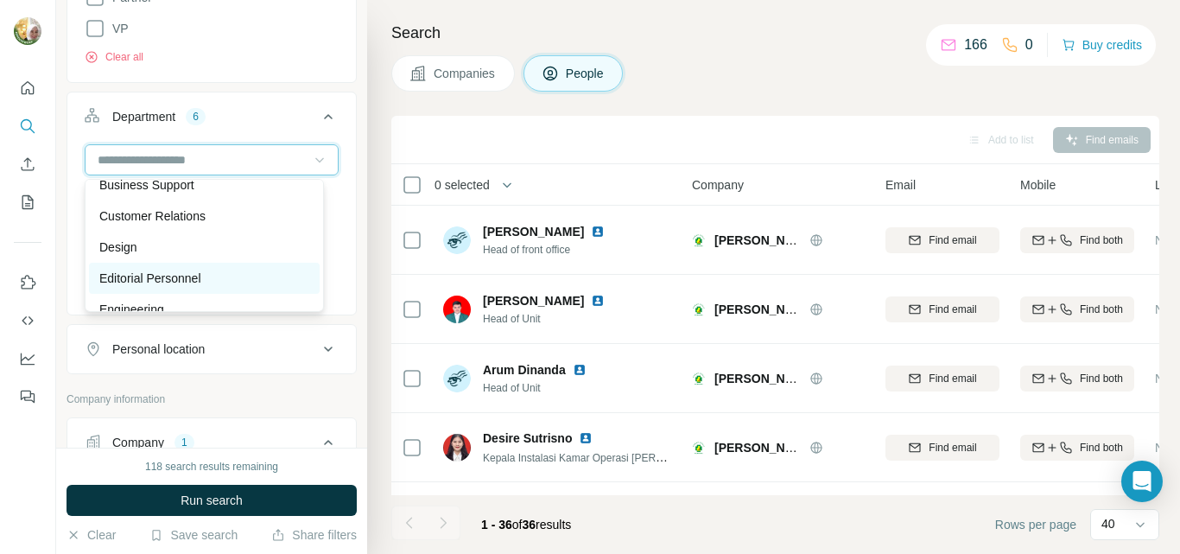
scroll to position [86, 0]
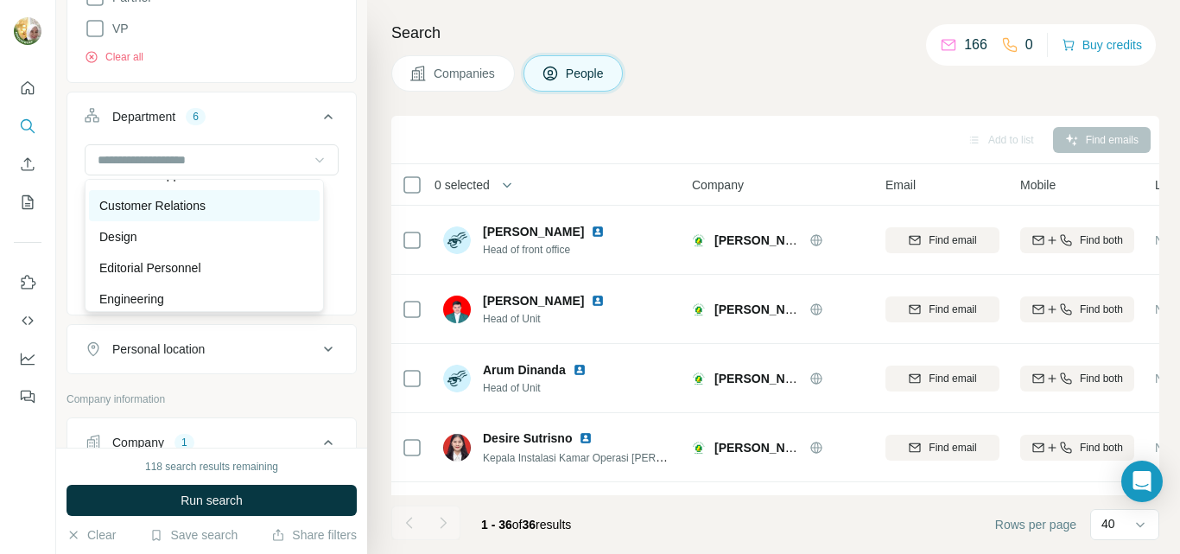
click at [275, 204] on div "Customer Relations" at bounding box center [204, 205] width 210 height 17
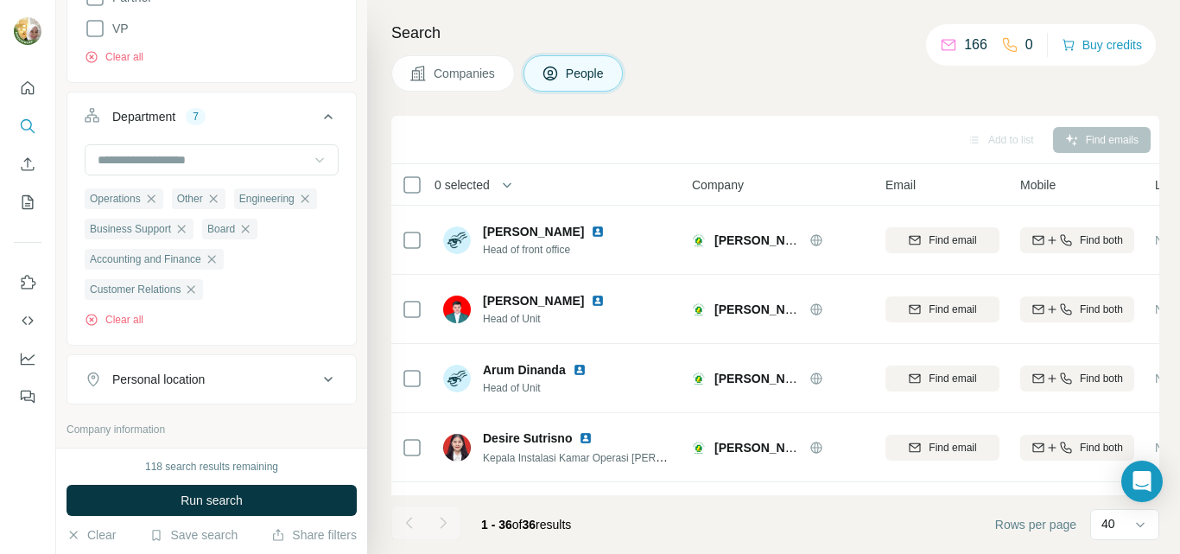
click at [311, 160] on icon at bounding box center [319, 159] width 17 height 17
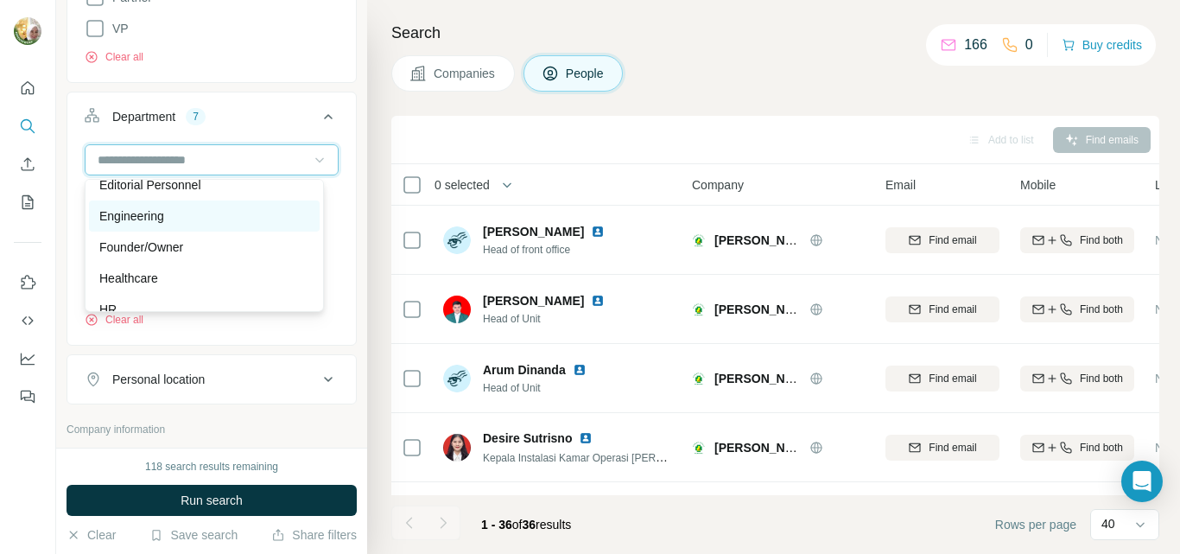
scroll to position [173, 0]
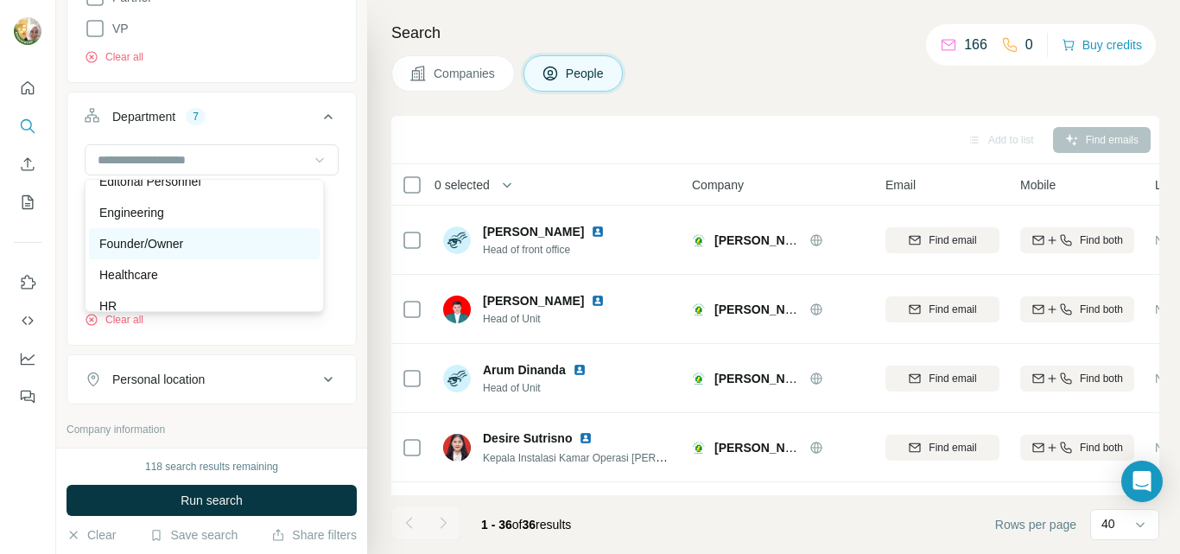
click at [251, 242] on div "Founder/Owner" at bounding box center [204, 243] width 210 height 17
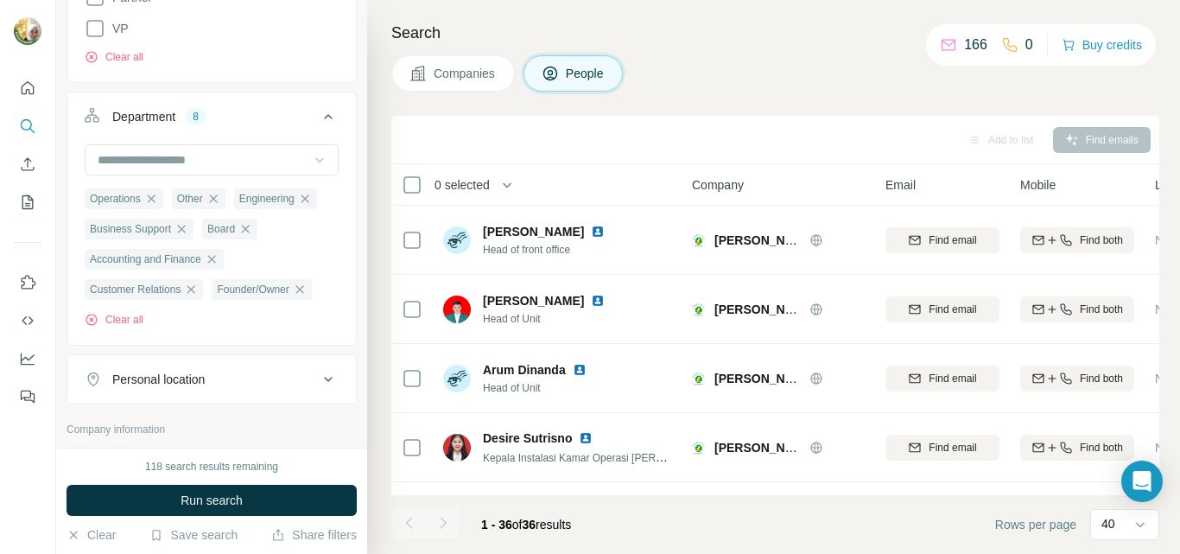
click at [311, 160] on icon at bounding box center [319, 159] width 17 height 17
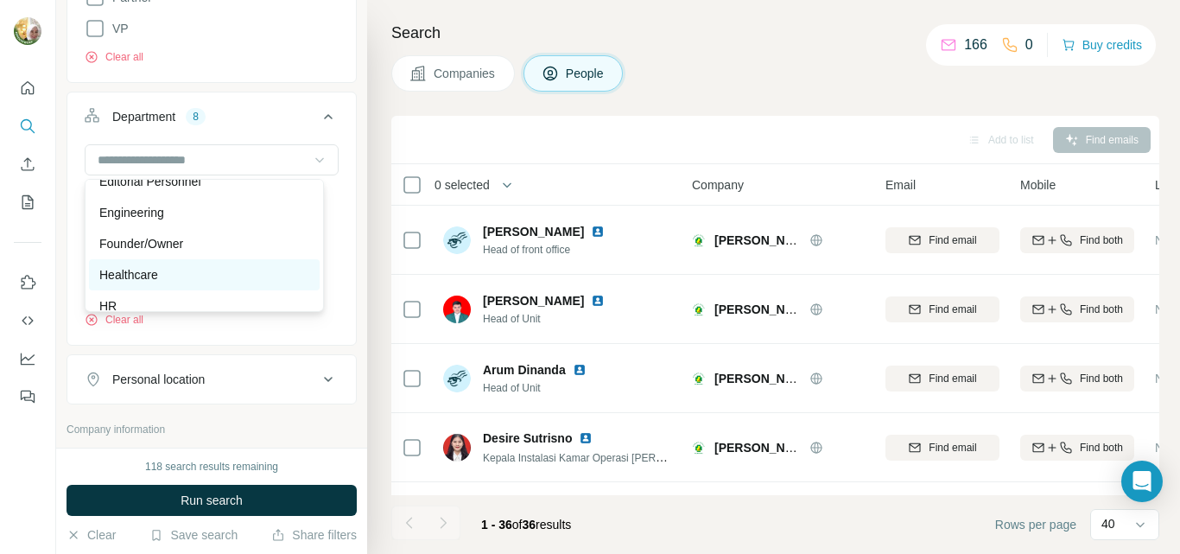
click at [255, 269] on div "Healthcare" at bounding box center [204, 274] width 210 height 17
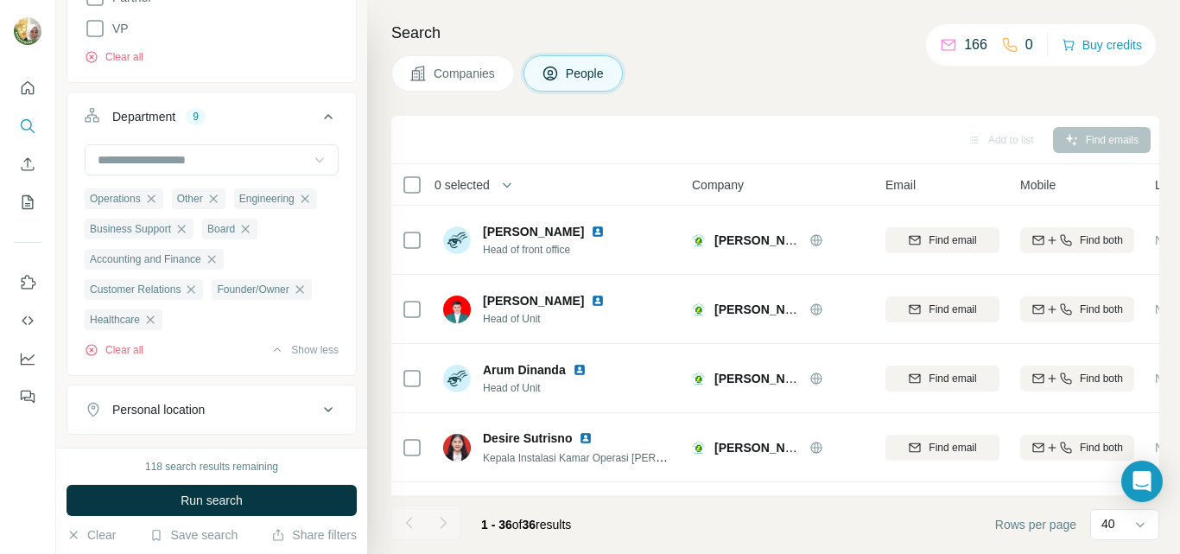
click at [311, 161] on icon at bounding box center [319, 159] width 17 height 17
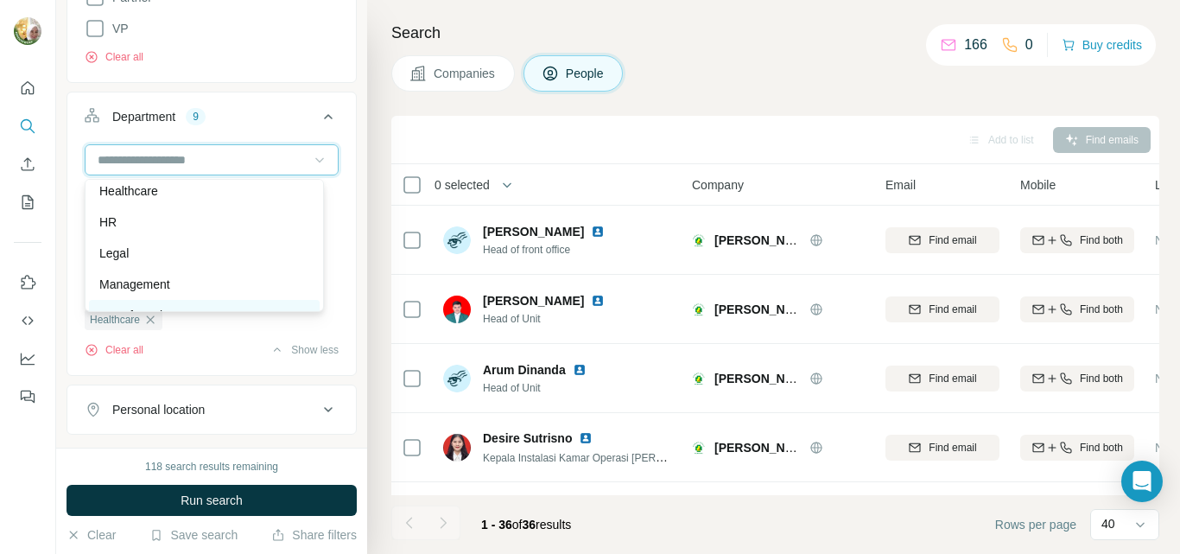
scroll to position [345, 0]
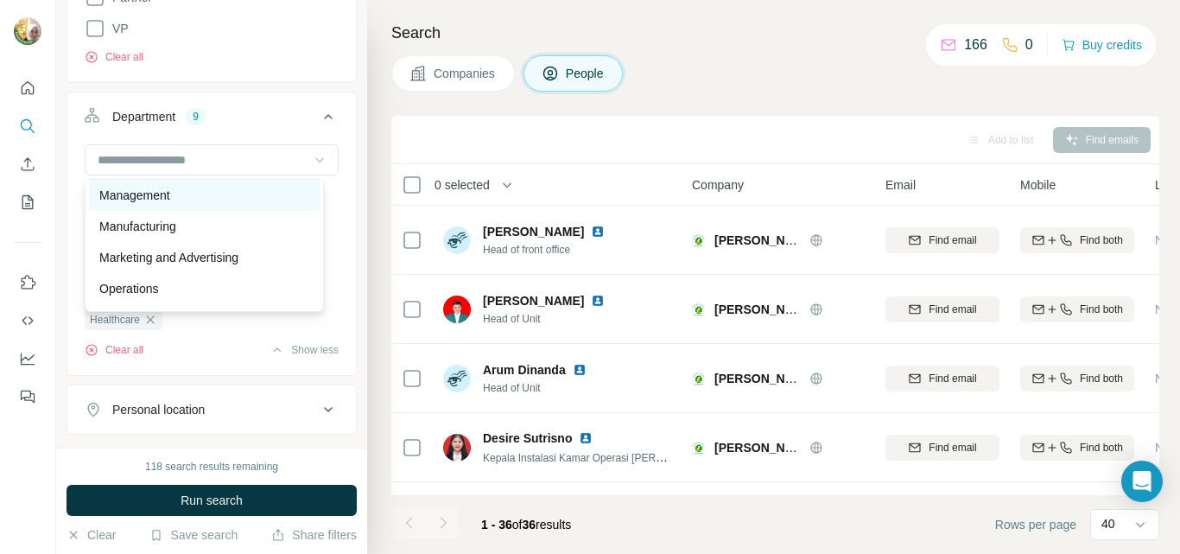
click at [271, 196] on div "Management" at bounding box center [204, 195] width 210 height 17
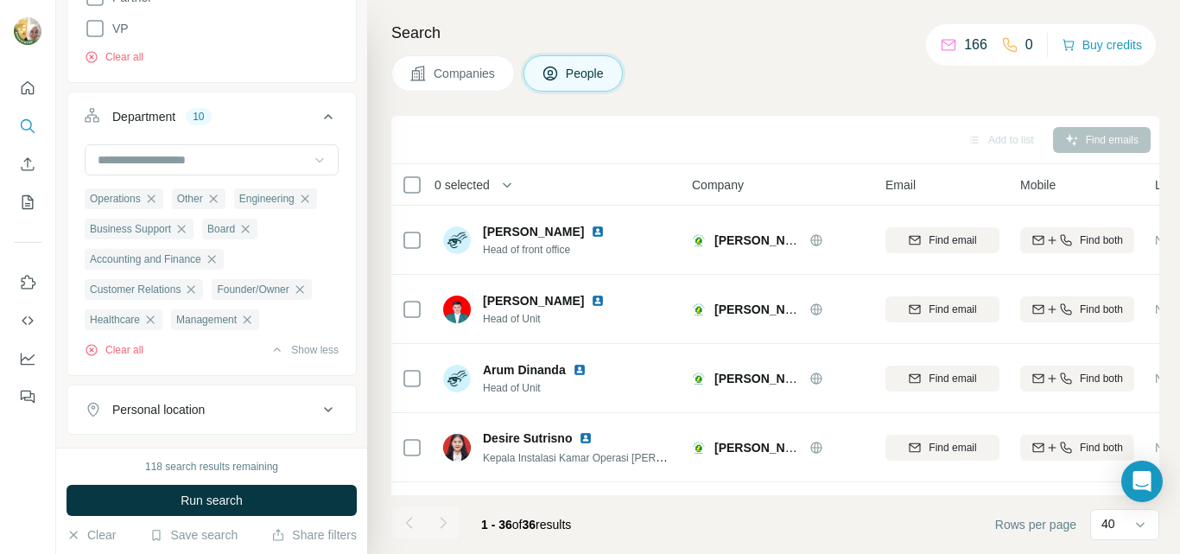
click at [311, 154] on icon at bounding box center [319, 159] width 17 height 17
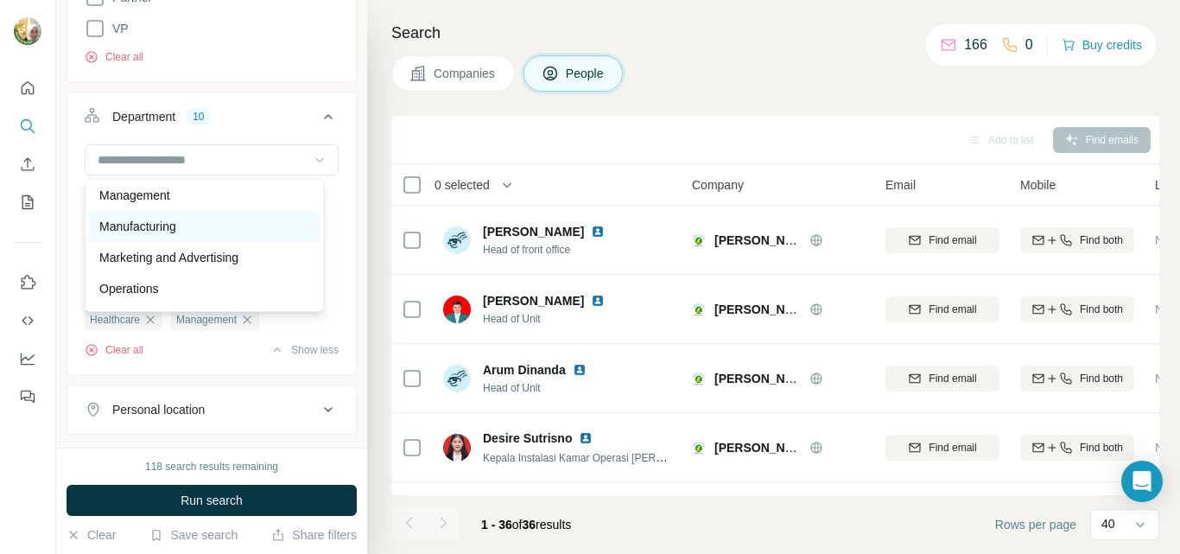
click at [279, 228] on div "Manufacturing" at bounding box center [204, 226] width 210 height 17
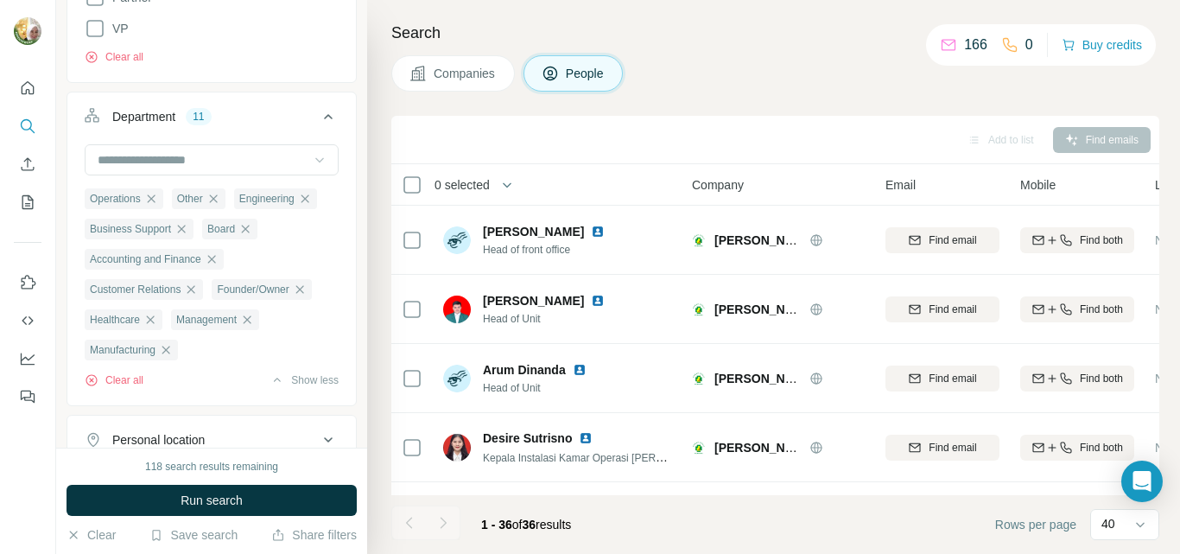
click at [311, 159] on icon at bounding box center [319, 159] width 17 height 17
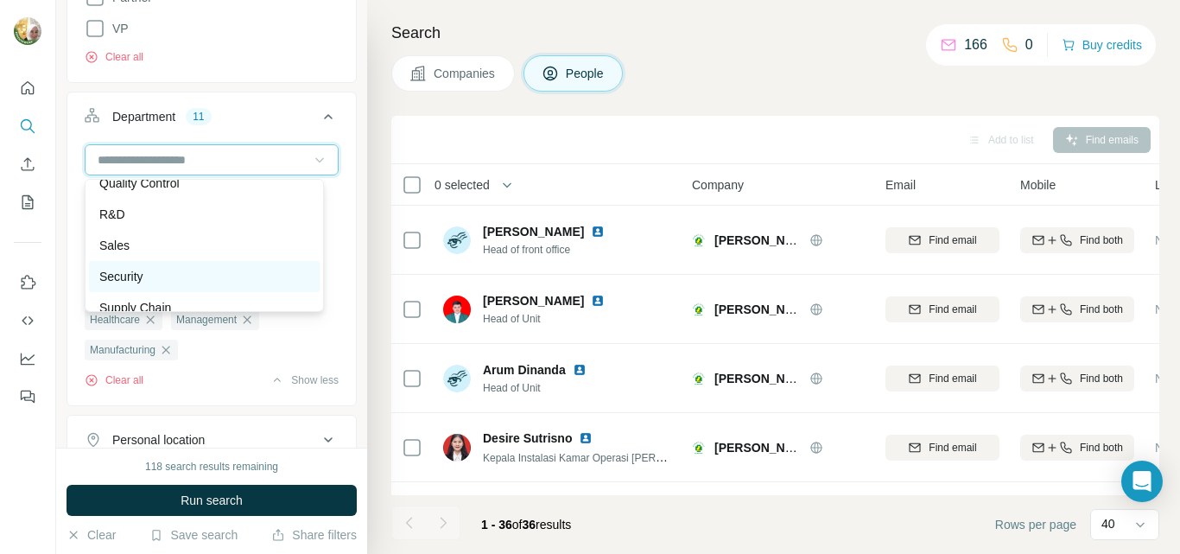
scroll to position [622, 0]
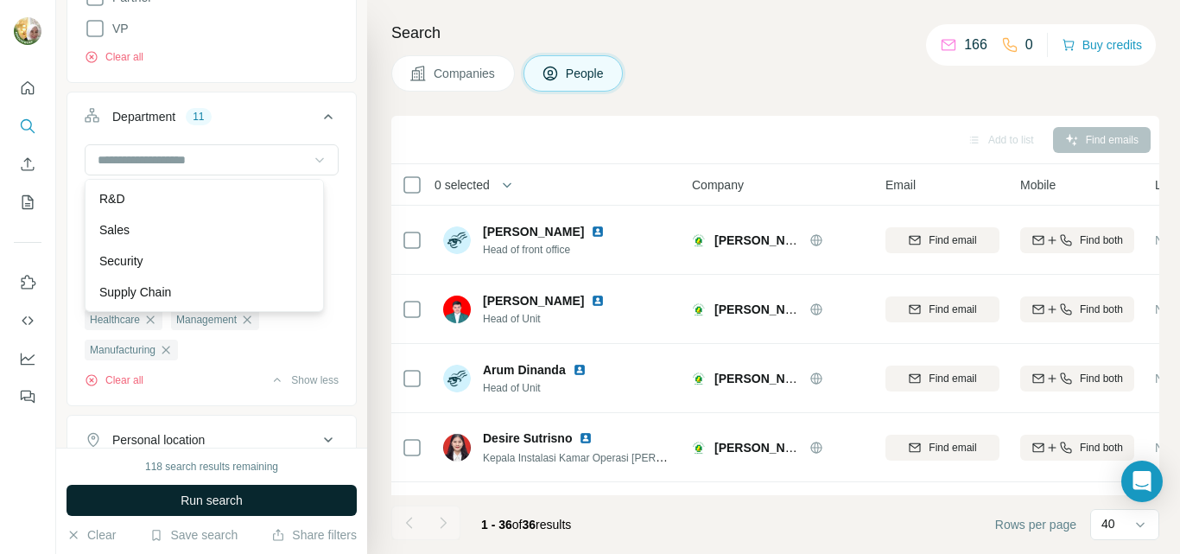
click at [256, 503] on button "Run search" at bounding box center [211, 499] width 290 height 31
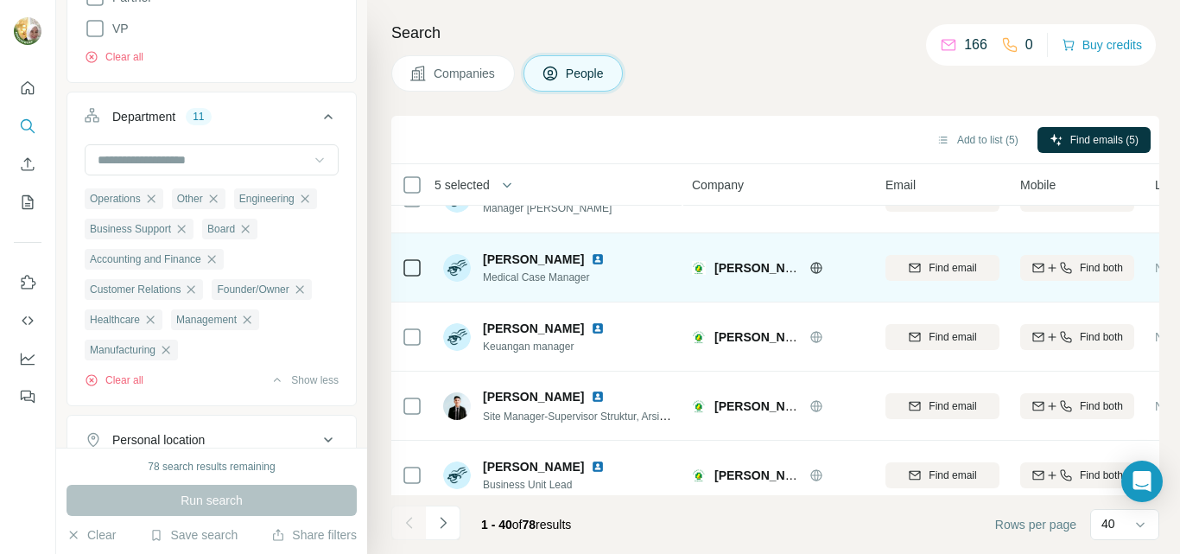
scroll to position [1641, 0]
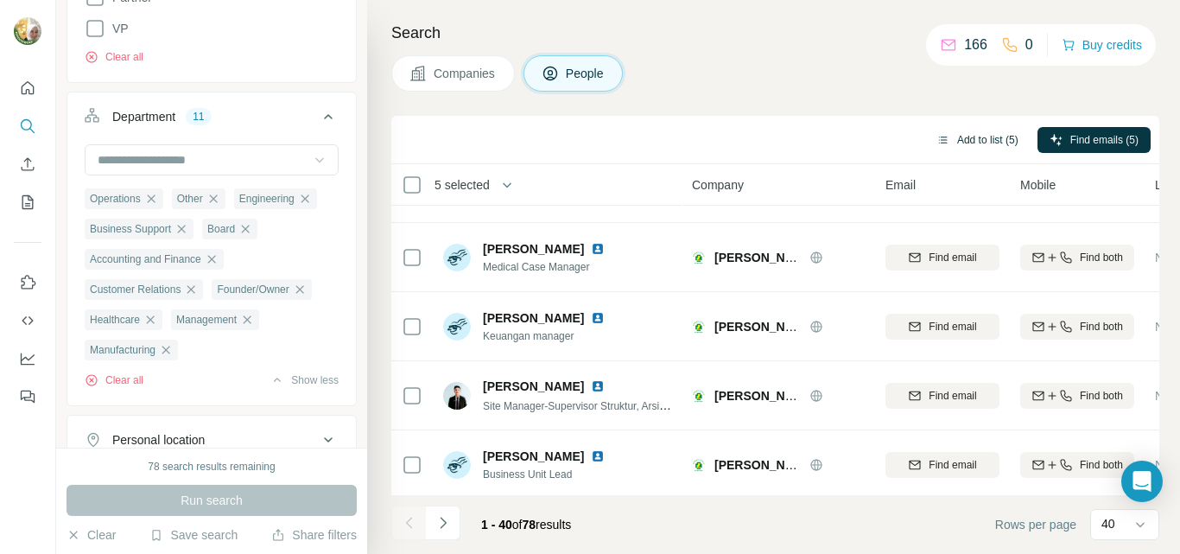
click at [978, 140] on button "Add to list (5)" at bounding box center [977, 140] width 106 height 26
click at [984, 138] on button "Add to list (5)" at bounding box center [977, 140] width 106 height 26
click at [966, 136] on button "Add to list (5)" at bounding box center [977, 140] width 106 height 26
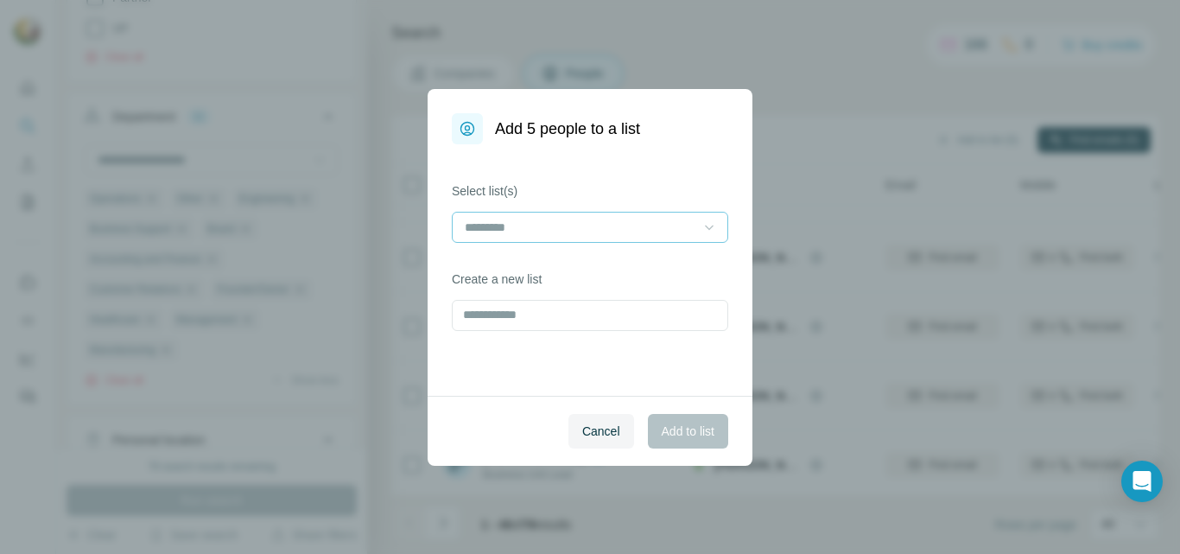
click at [711, 230] on icon at bounding box center [708, 226] width 17 height 17
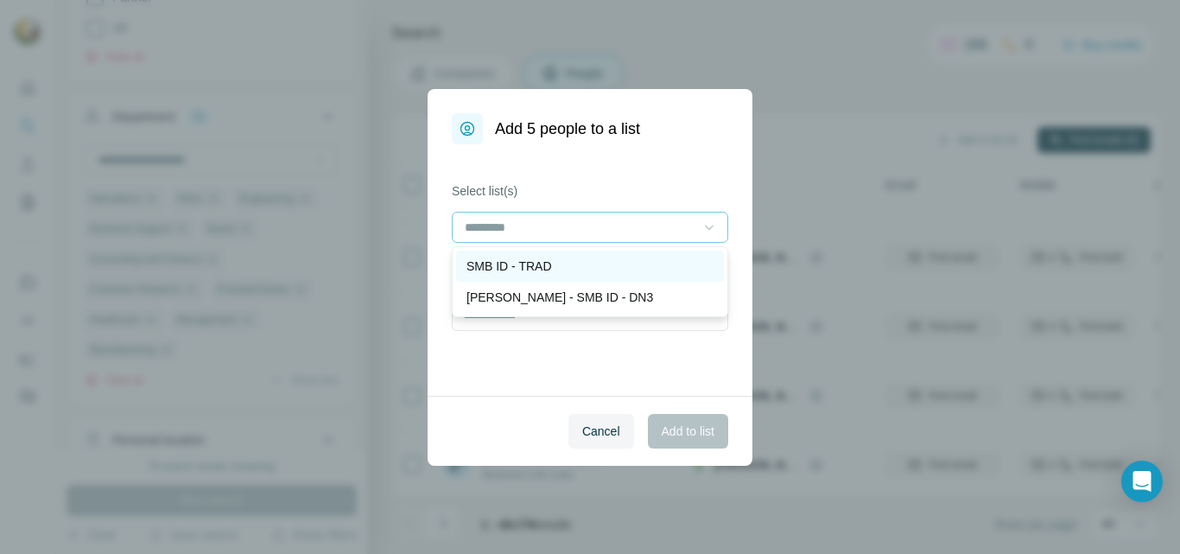
click at [538, 272] on p "SMB ID - TRAD" at bounding box center [508, 265] width 85 height 17
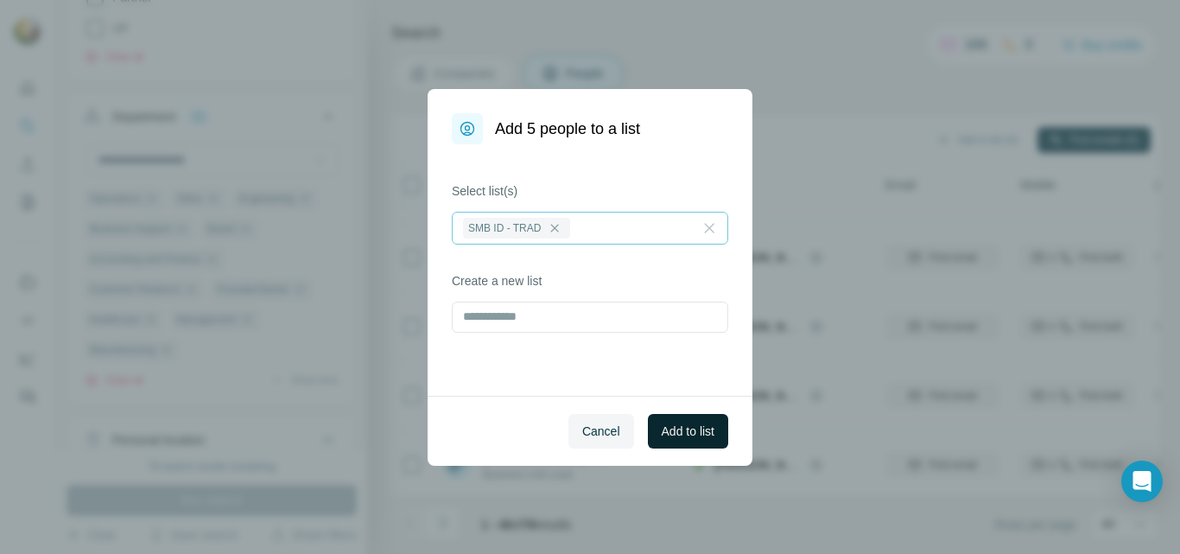
click at [691, 428] on span "Add to list" at bounding box center [687, 430] width 53 height 17
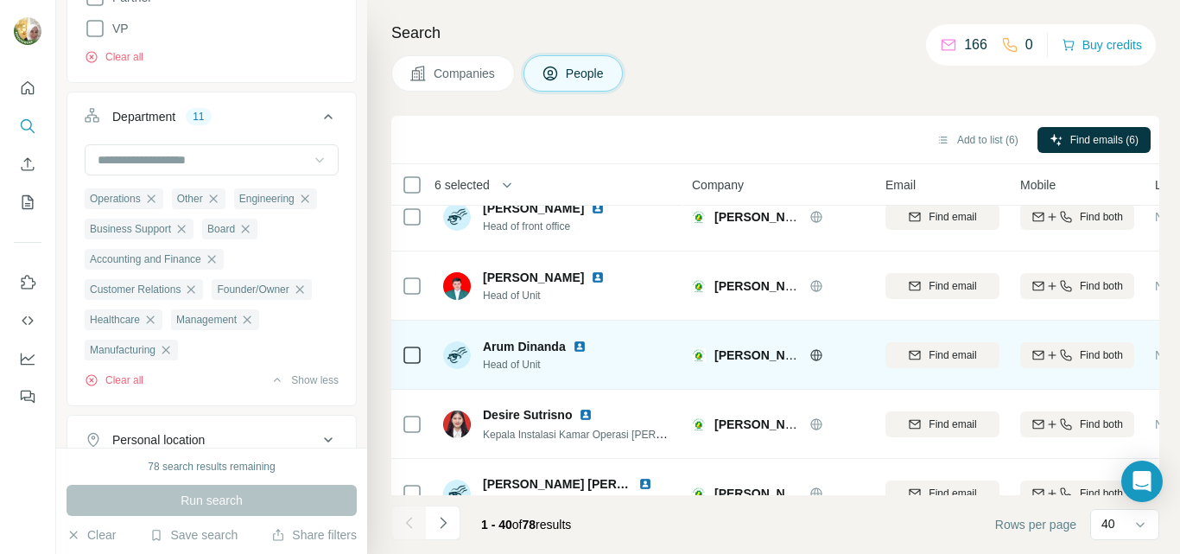
scroll to position [0, 0]
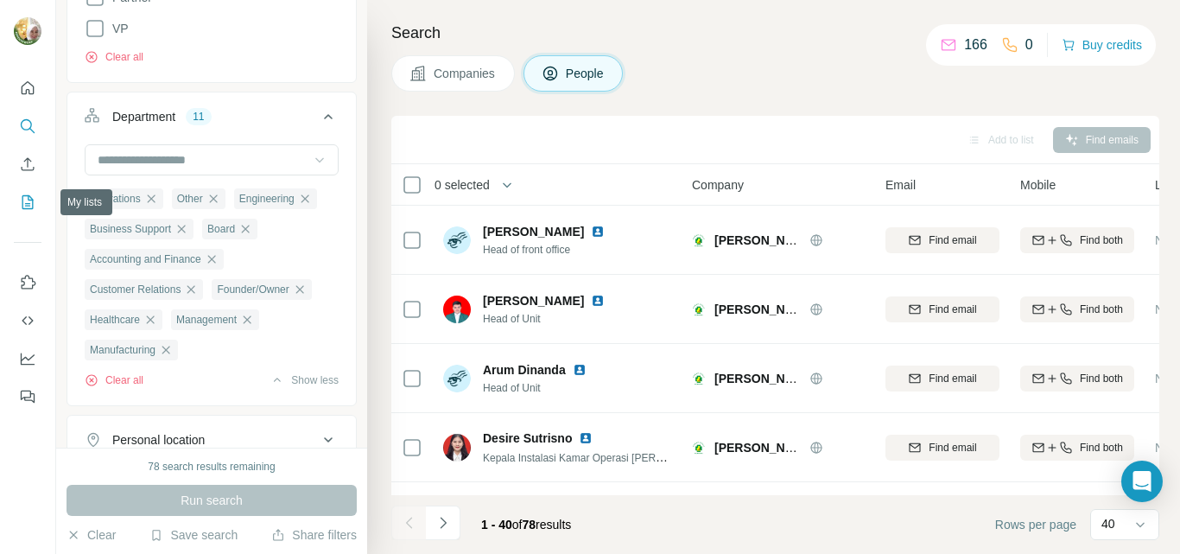
click at [27, 199] on icon "My lists" at bounding box center [27, 201] width 17 height 17
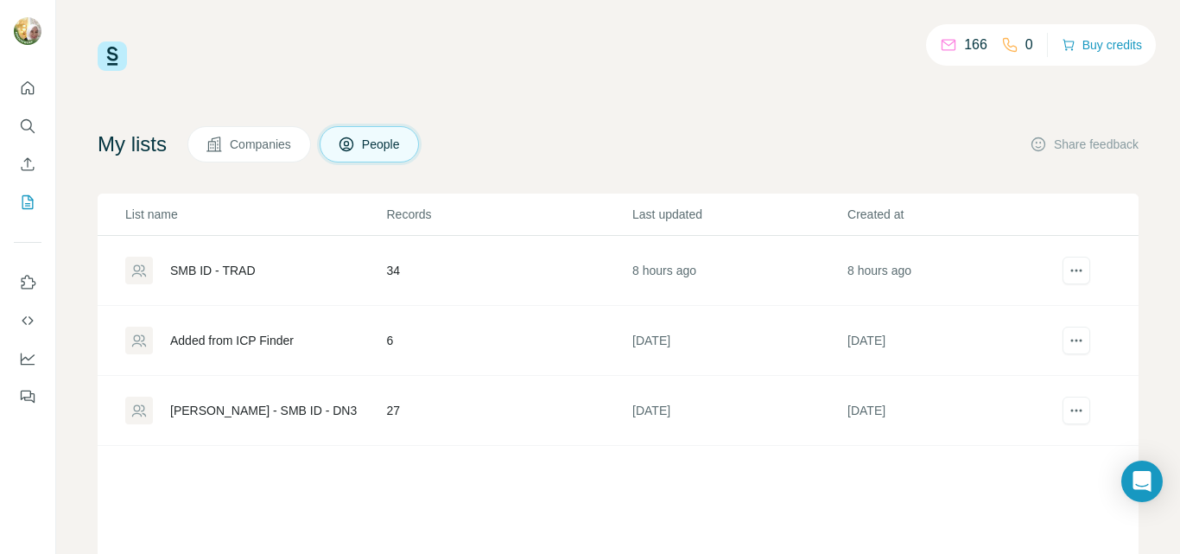
click at [242, 269] on div "SMB ID - TRAD" at bounding box center [212, 270] width 85 height 17
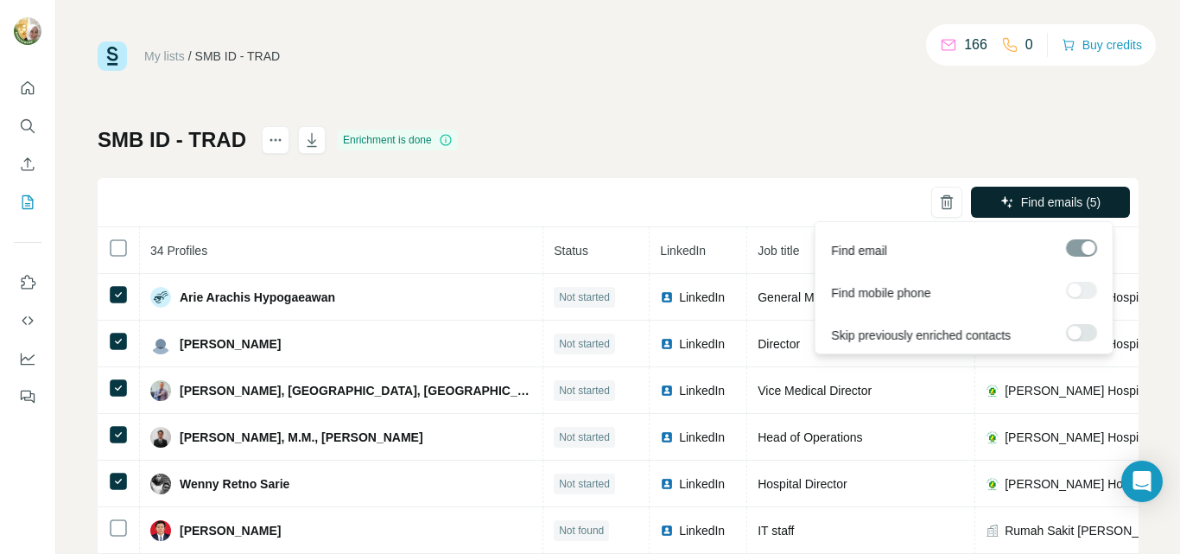
click at [1023, 195] on span "Find emails (5)" at bounding box center [1061, 201] width 80 height 17
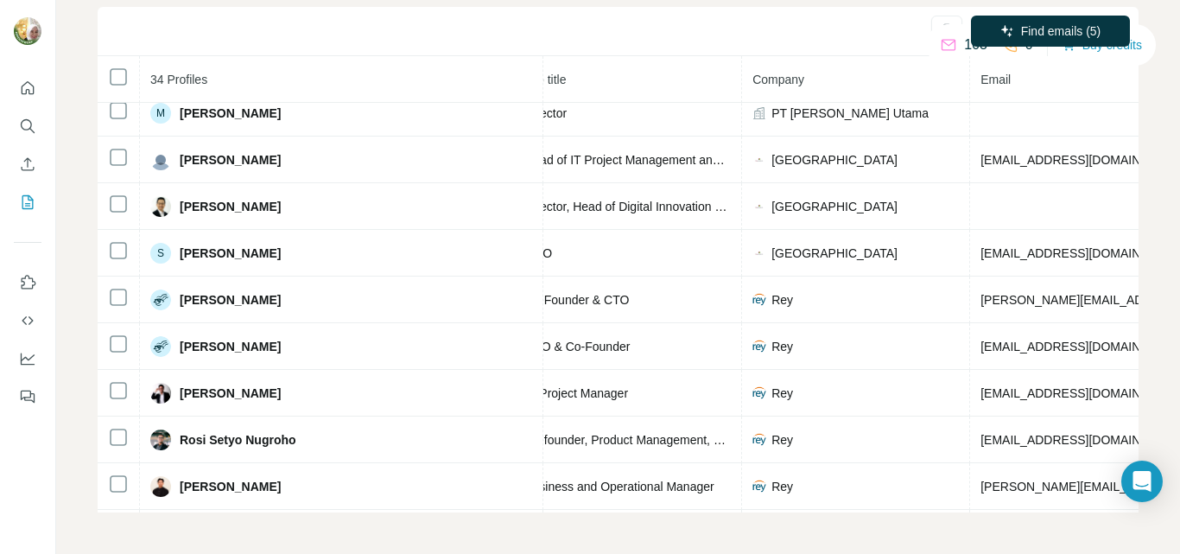
scroll to position [619, 258]
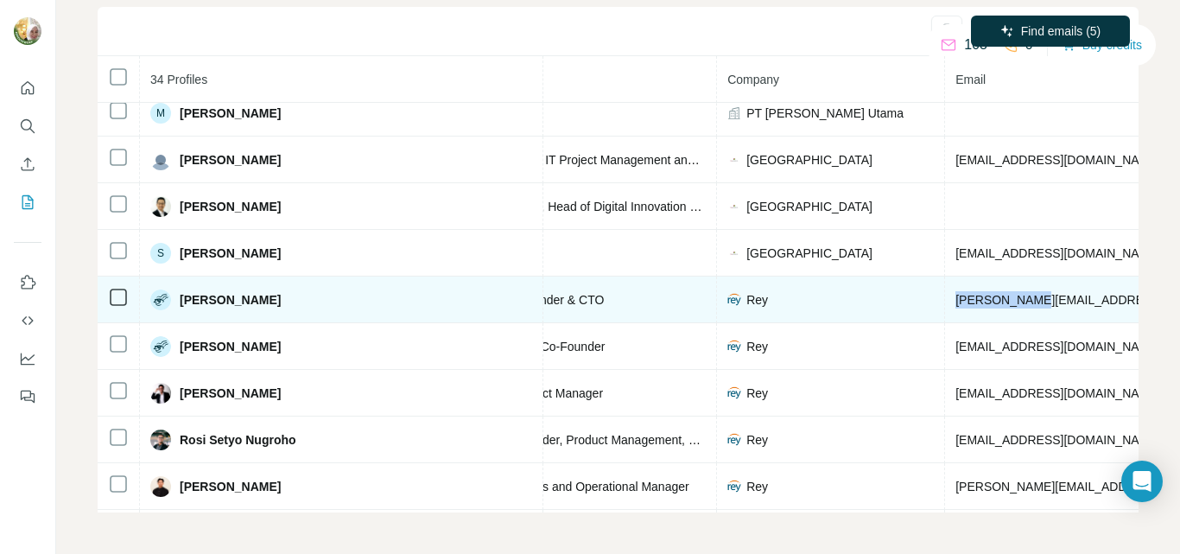
drag, startPoint x: 804, startPoint y: 296, endPoint x: 875, endPoint y: 295, distance: 70.8
click at [945, 295] on td "[PERSON_NAME][EMAIL_ADDRESS][DOMAIN_NAME]" at bounding box center [1108, 299] width 326 height 47
copy span "[PERSON_NAME][EMAIL_ADDRESS][DOMAIN_NAME]"
